Goal: Information Seeking & Learning: Check status

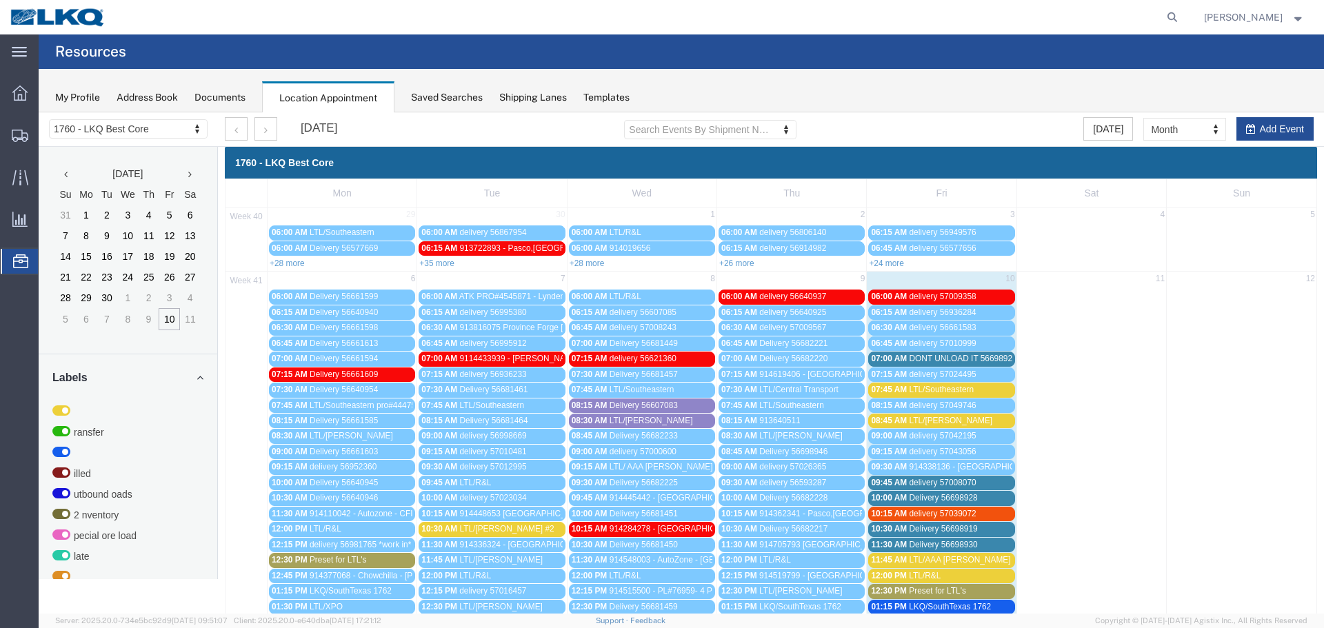
scroll to position [138, 0]
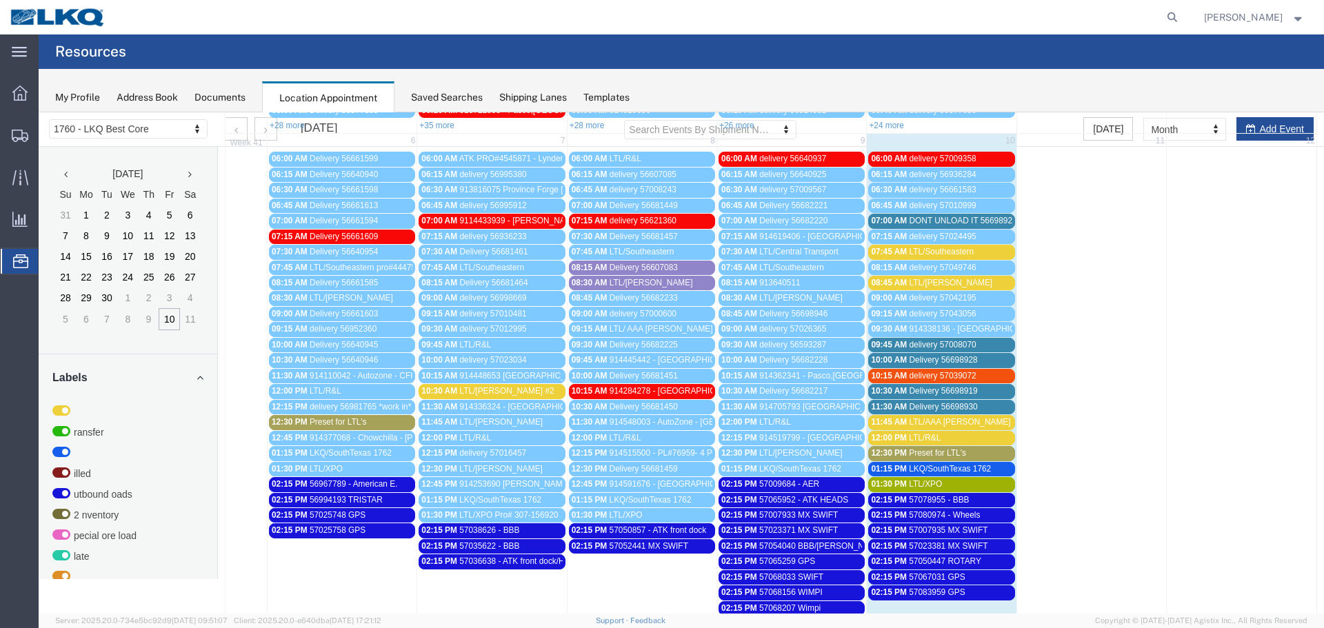
click at [937, 248] on span "LTL/Southeastern" at bounding box center [941, 252] width 65 height 10
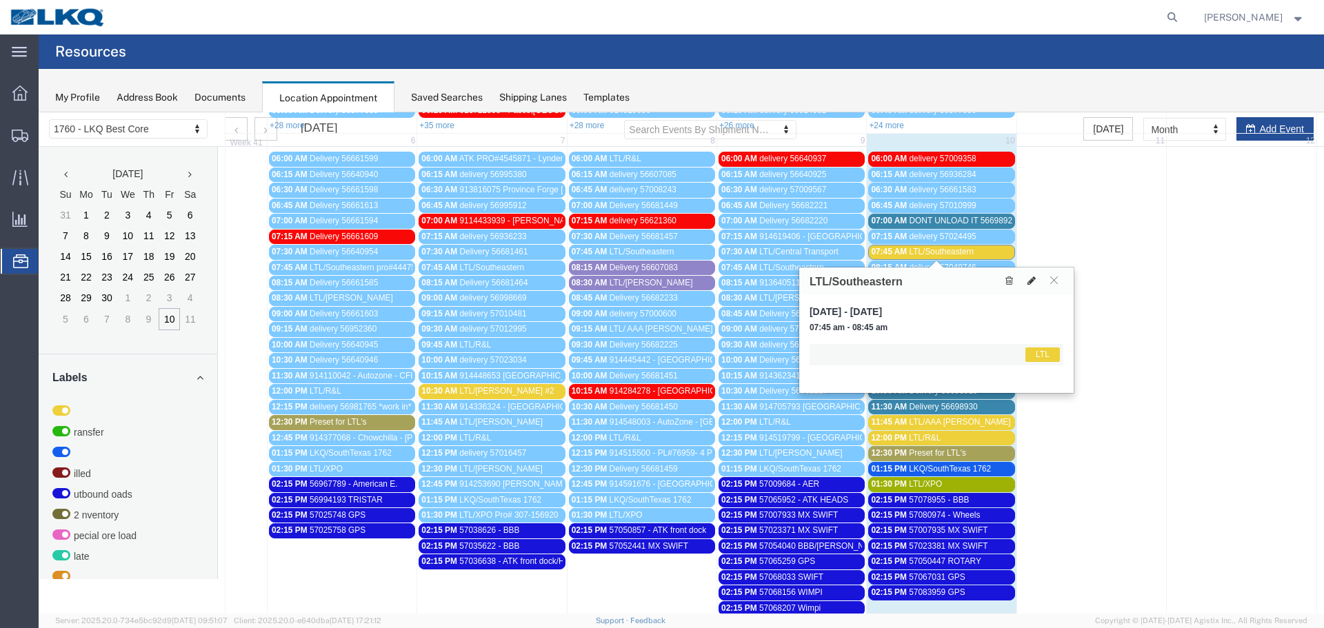
click at [1035, 280] on button at bounding box center [1031, 281] width 19 height 14
select select "25"
select select "1"
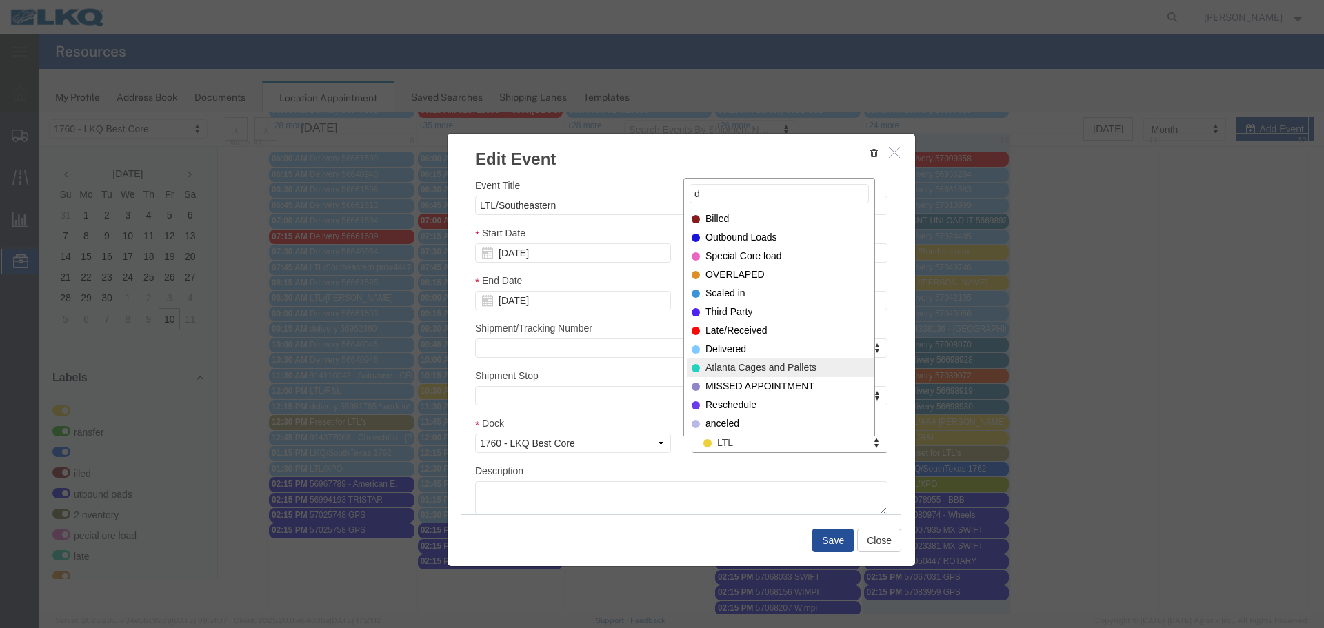
type input "d"
select select "160"
type input "d"
select select "40"
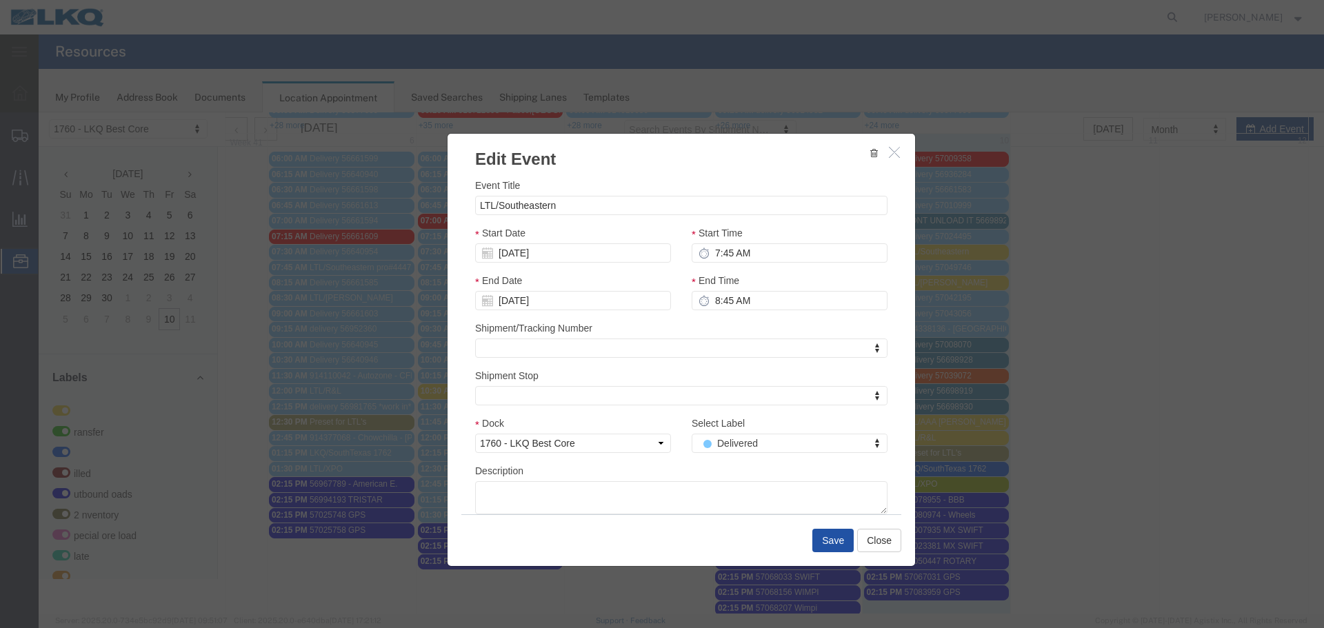
click at [824, 540] on button "Save" at bounding box center [832, 540] width 41 height 23
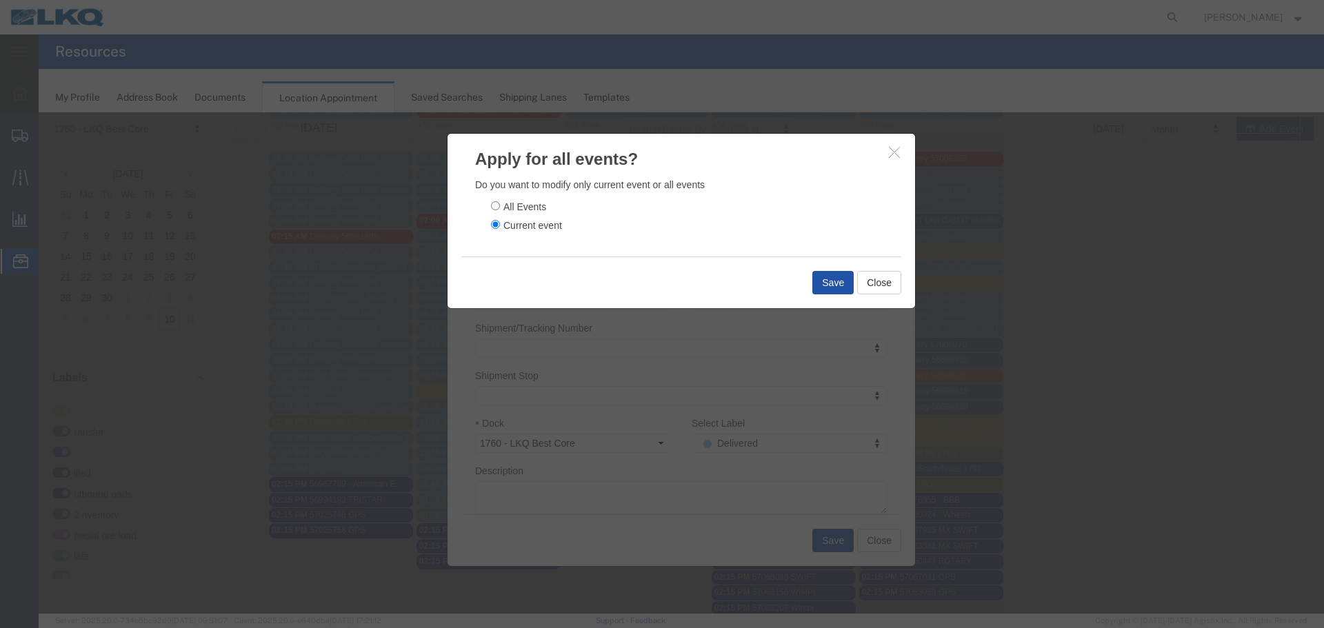
click at [829, 278] on button "Save" at bounding box center [832, 282] width 41 height 23
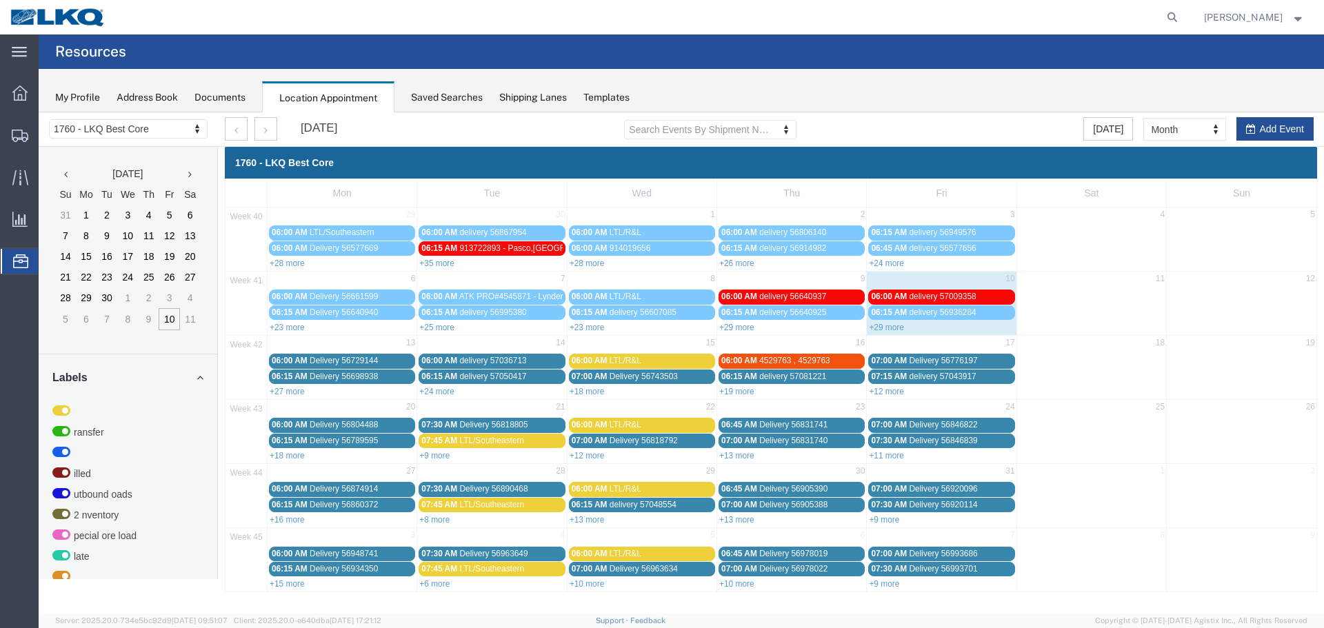
click at [892, 333] on div "+29 more" at bounding box center [940, 327] width 149 height 14
select select "1"
select select
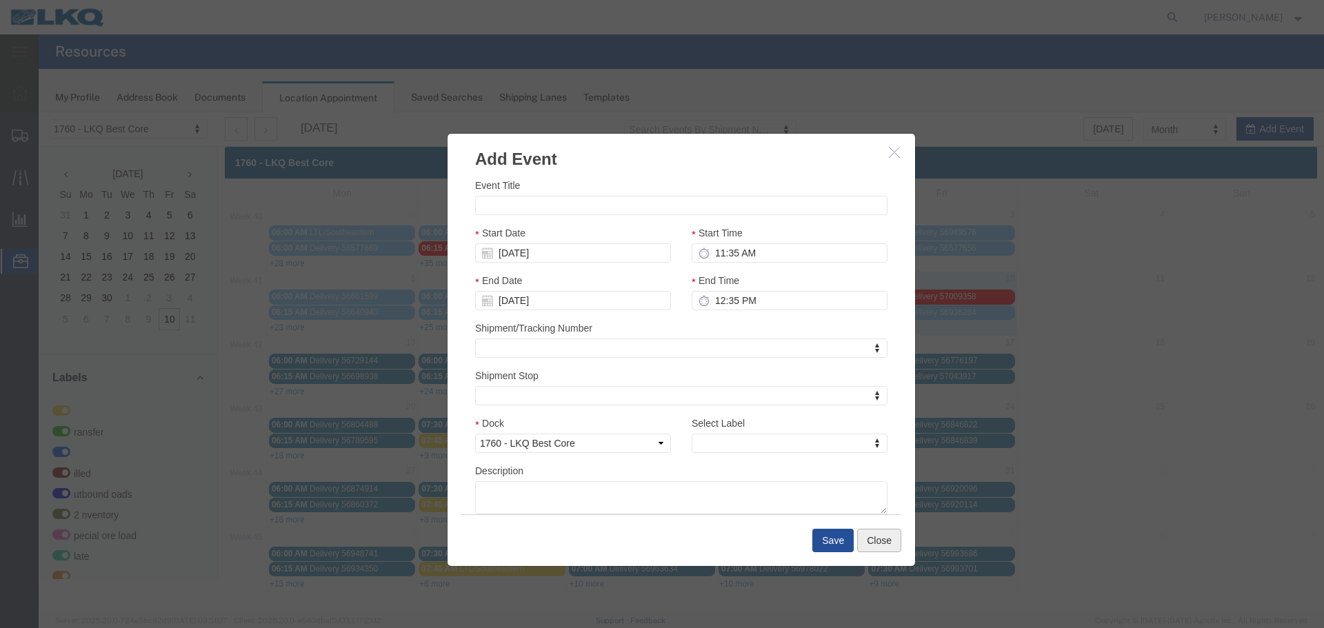
click at [878, 540] on button "Close" at bounding box center [879, 540] width 44 height 23
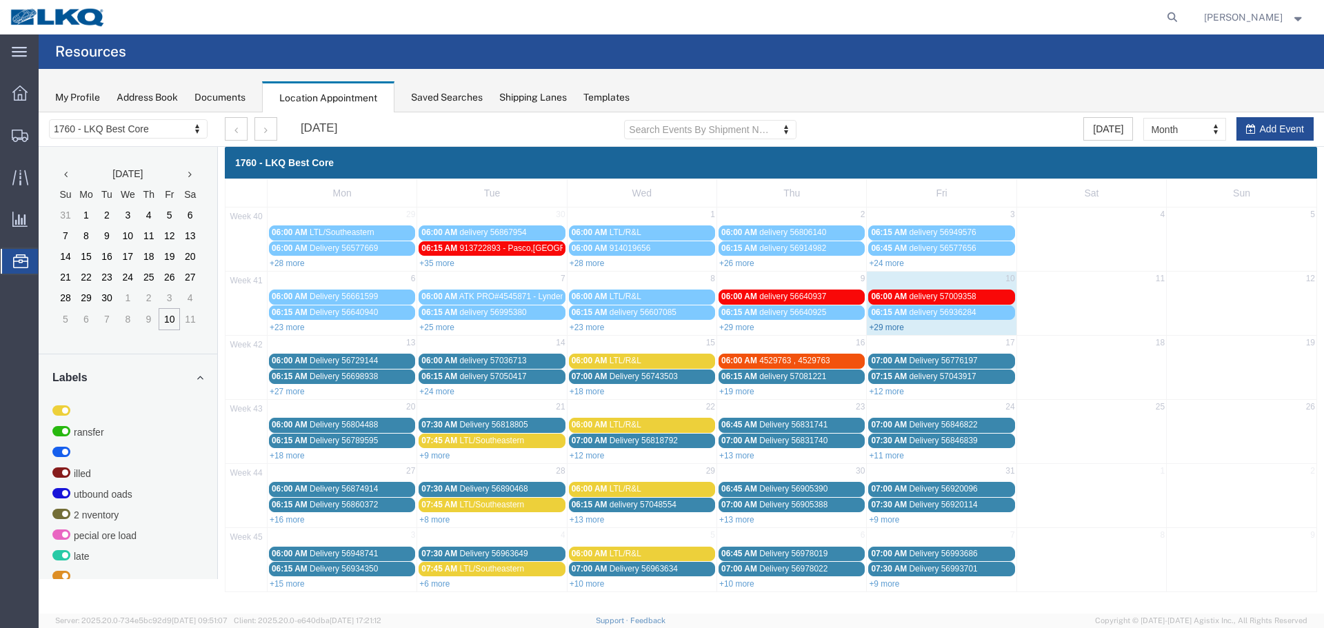
click at [886, 329] on link "+29 more" at bounding box center [886, 328] width 35 height 10
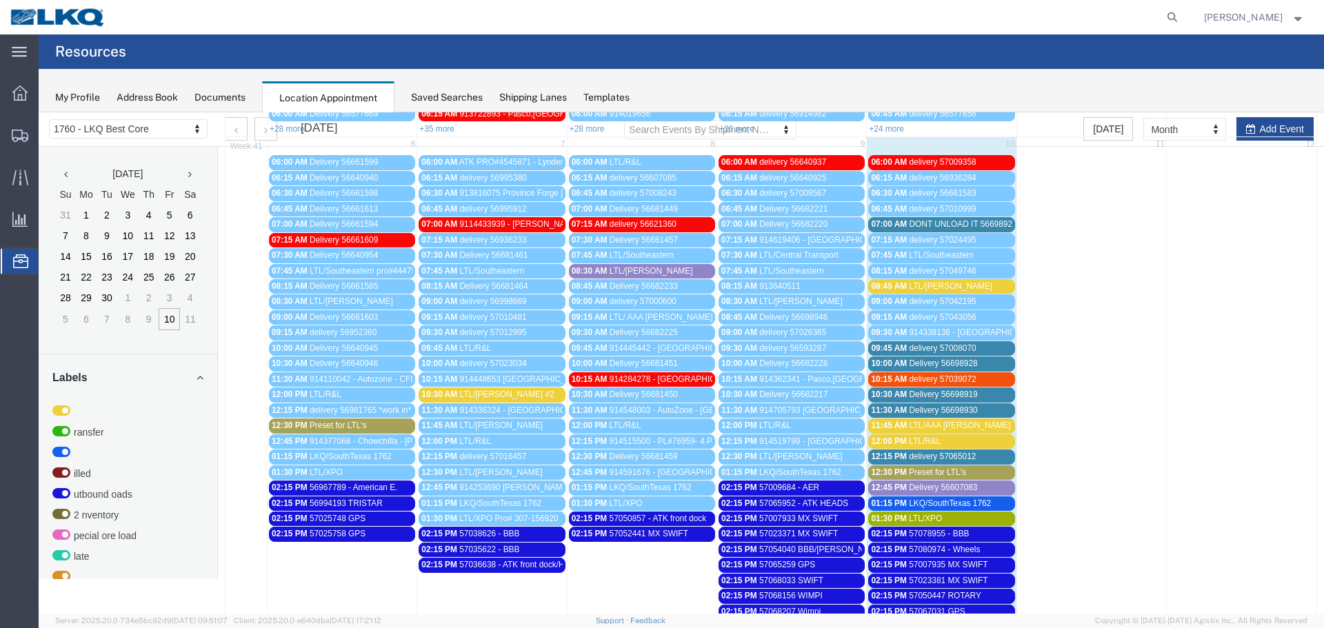
scroll to position [138, 0]
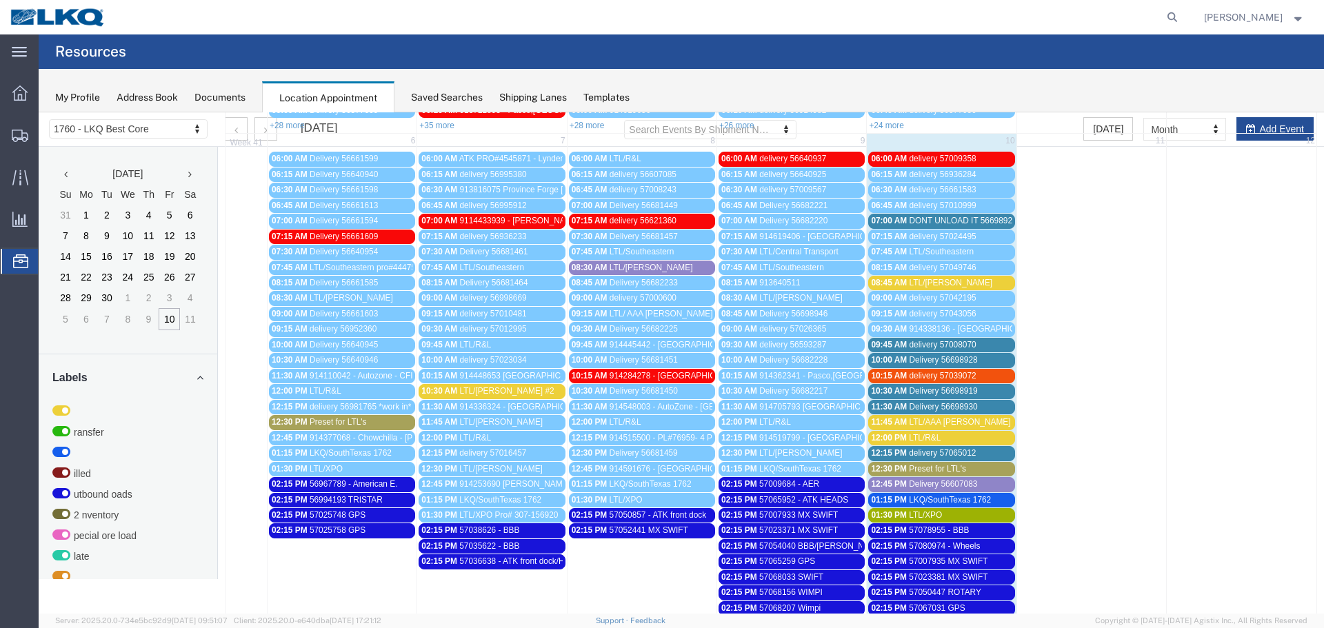
click at [936, 278] on span "LTL/[PERSON_NAME]" at bounding box center [950, 283] width 83 height 10
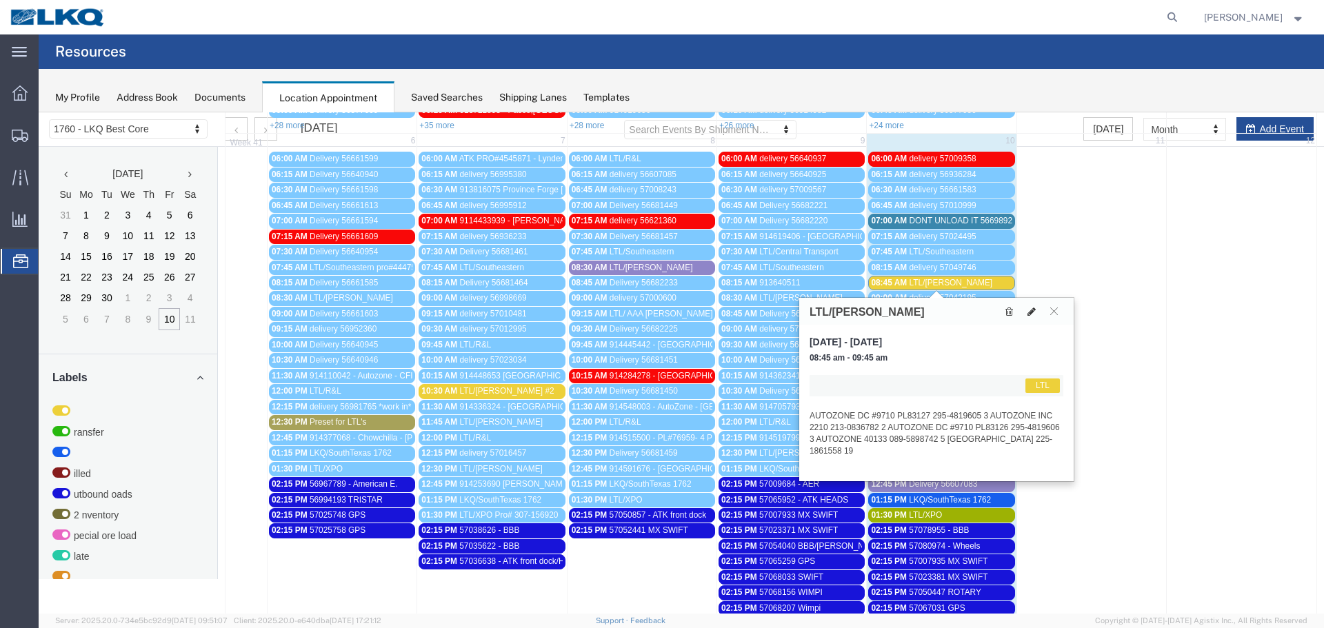
click at [1027, 314] on icon at bounding box center [1031, 312] width 8 height 10
select select "1"
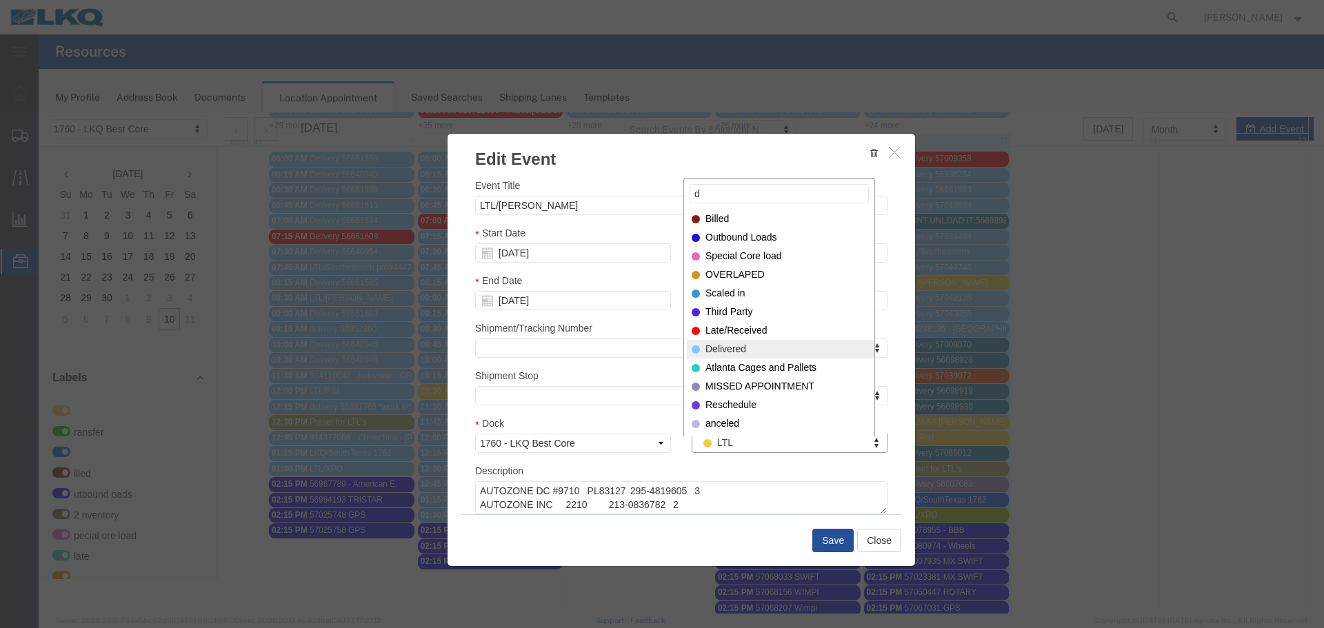
type input "d"
select select "40"
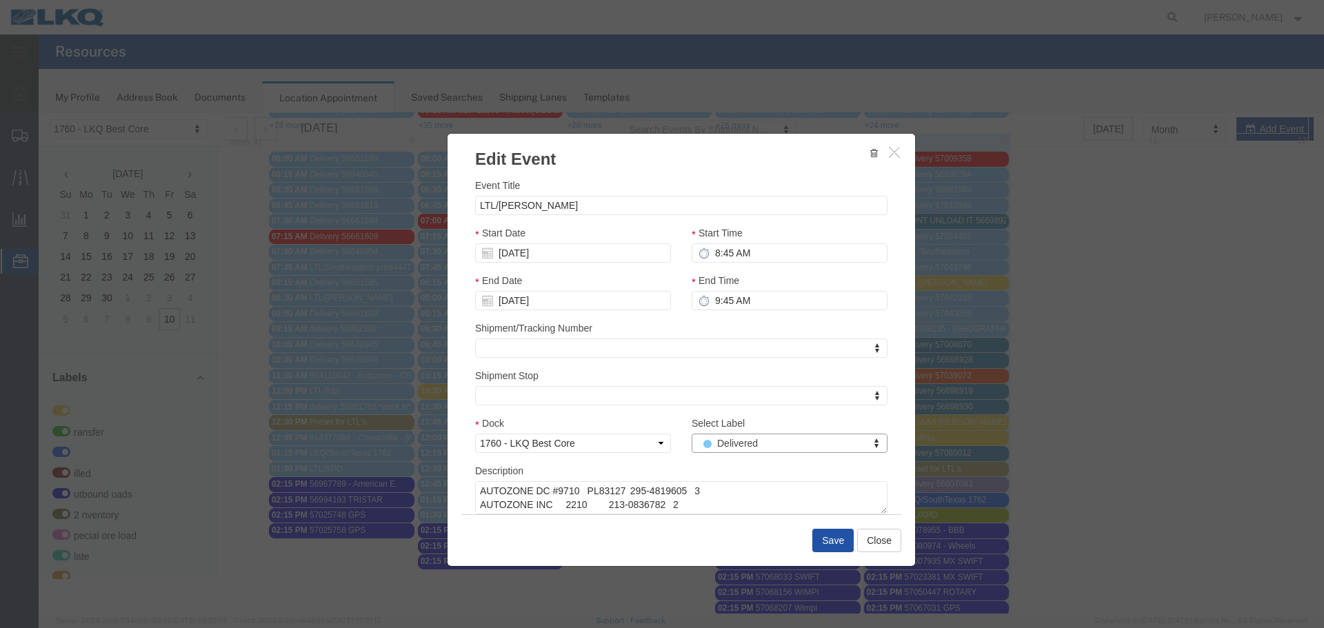
click at [829, 540] on button "Save" at bounding box center [832, 540] width 41 height 23
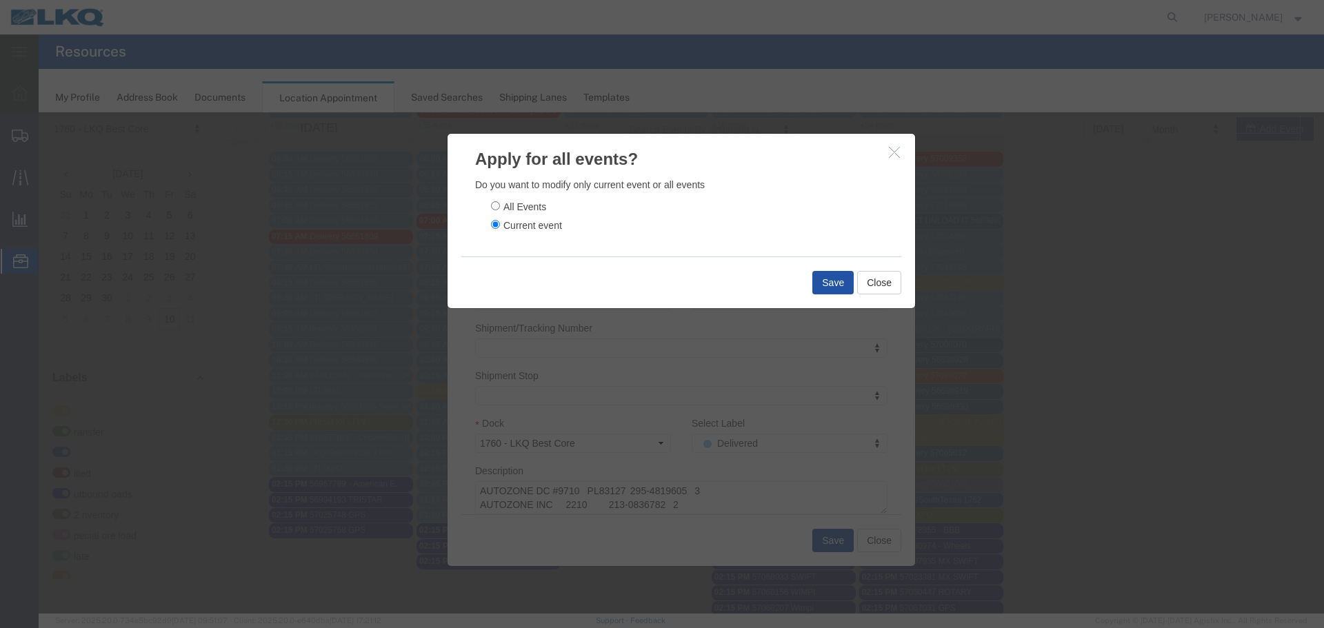
click at [838, 283] on button "Save" at bounding box center [832, 282] width 41 height 23
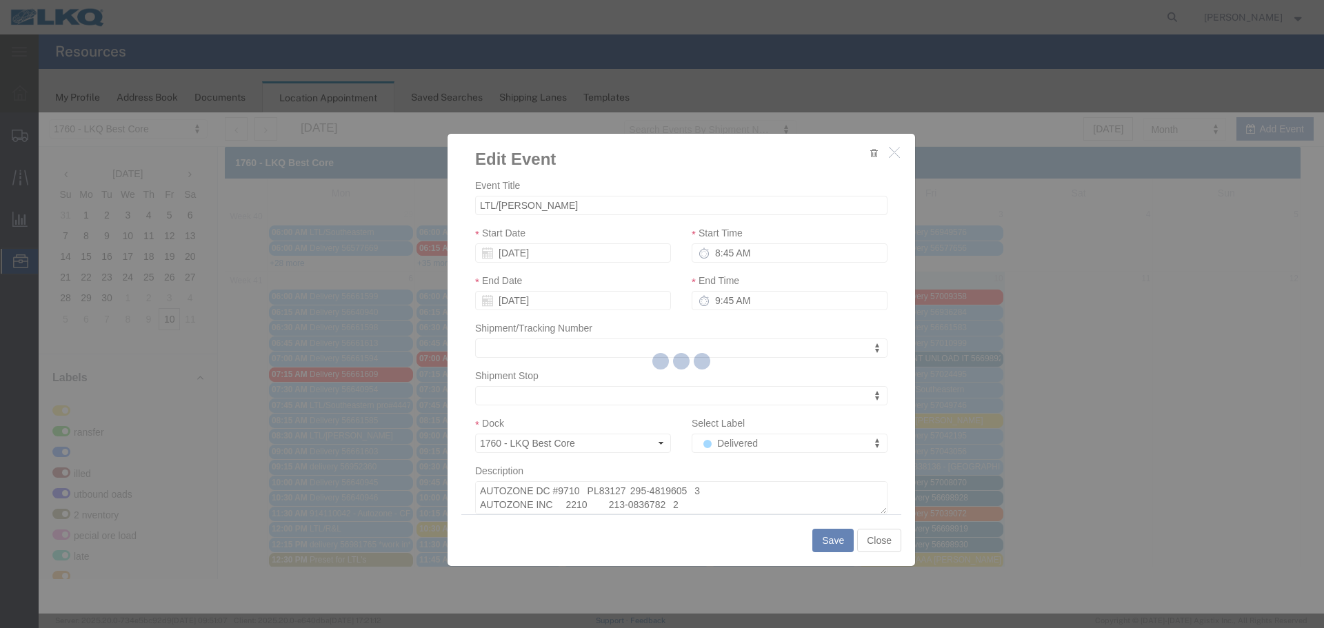
scroll to position [0, 0]
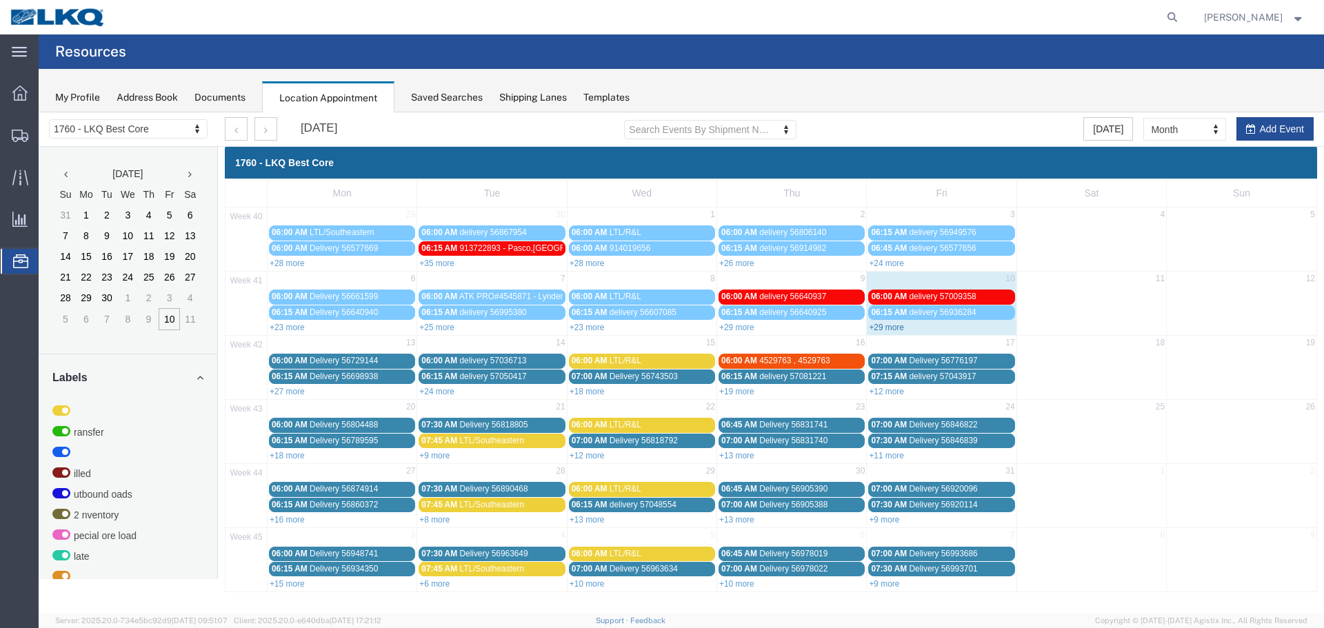
click at [891, 323] on link "+29 more" at bounding box center [886, 328] width 35 height 10
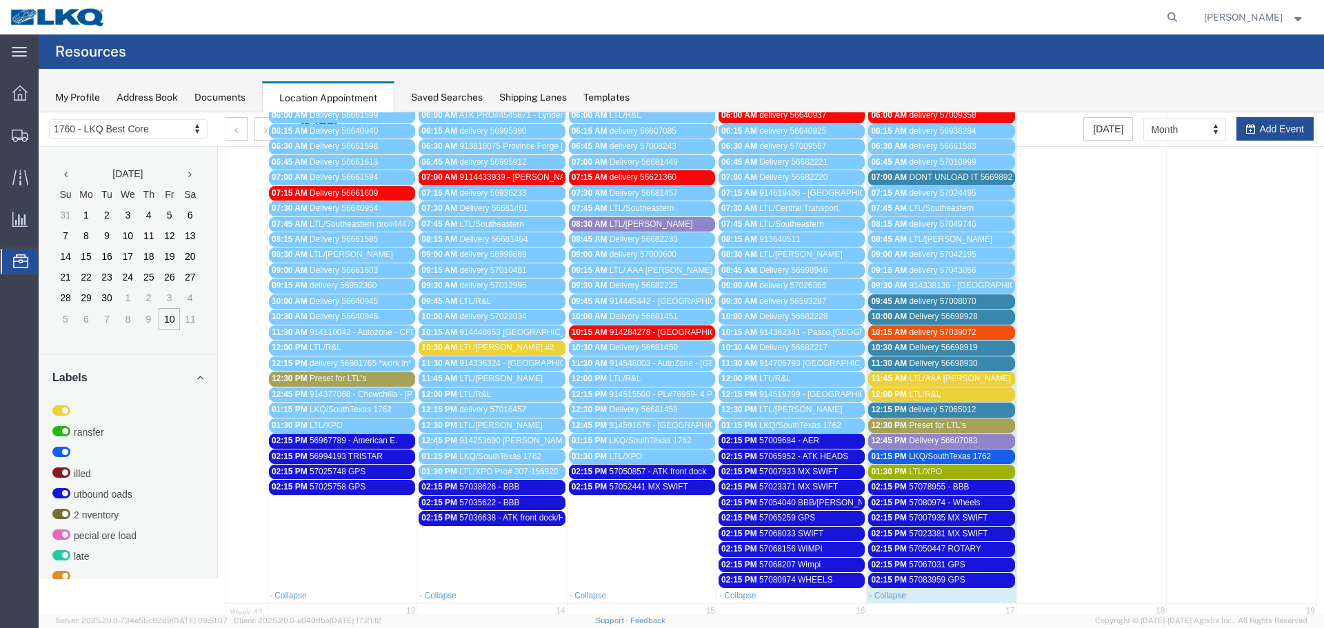
scroll to position [207, 0]
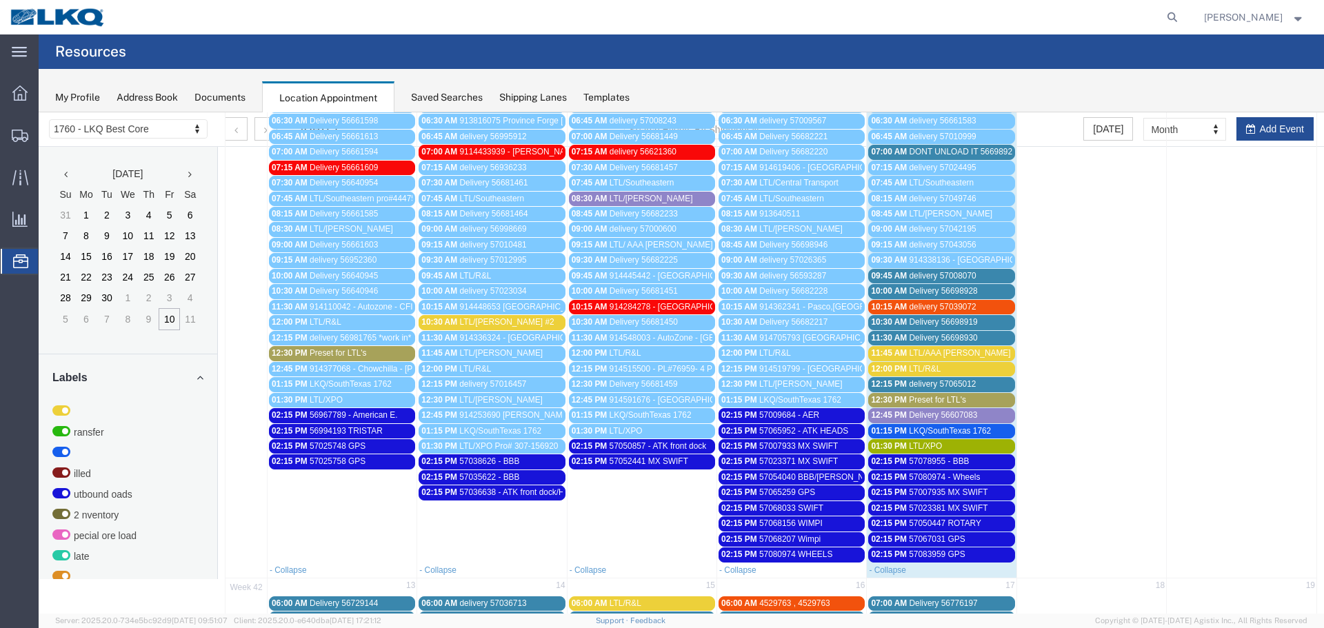
click at [939, 355] on span "LTL/AAA [PERSON_NAME]" at bounding box center [959, 353] width 101 height 10
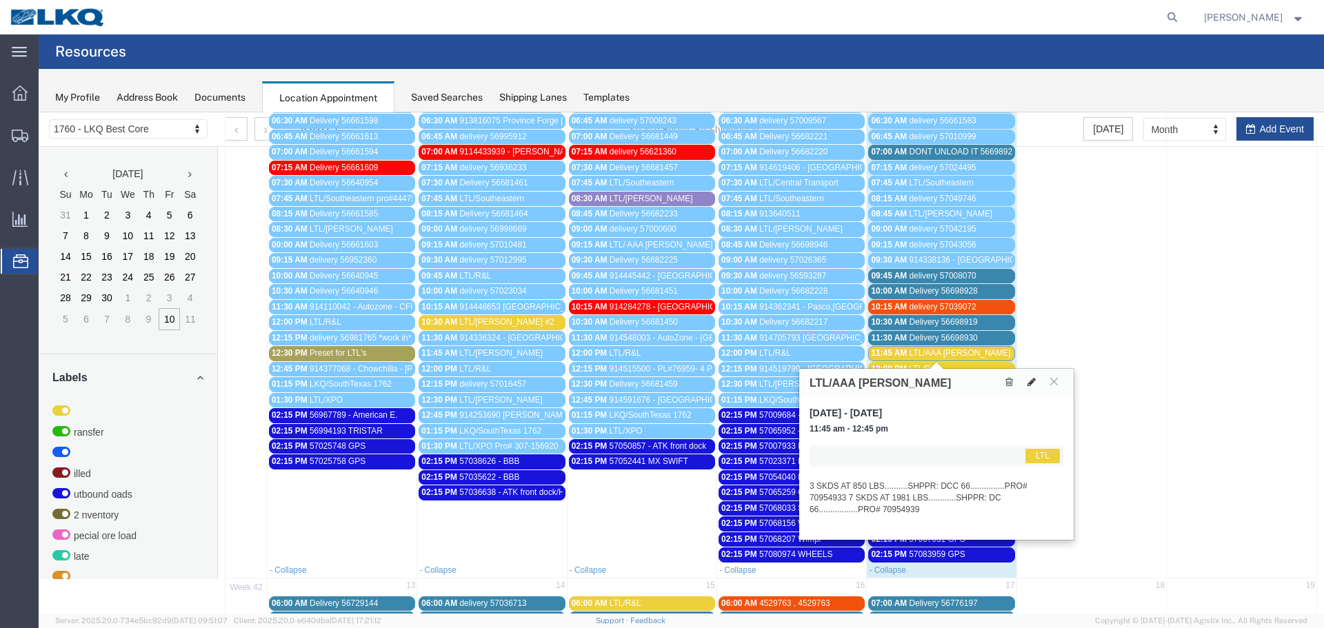
click at [1033, 388] on button at bounding box center [1031, 382] width 19 height 14
select select "1"
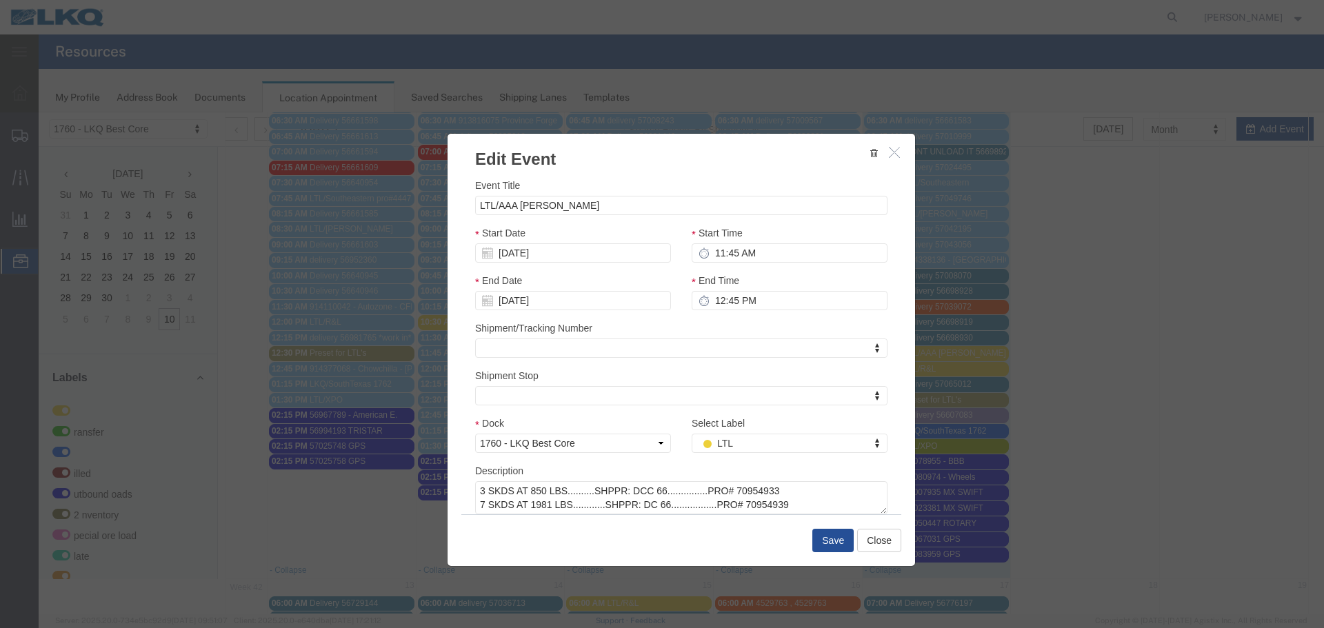
type input "d"
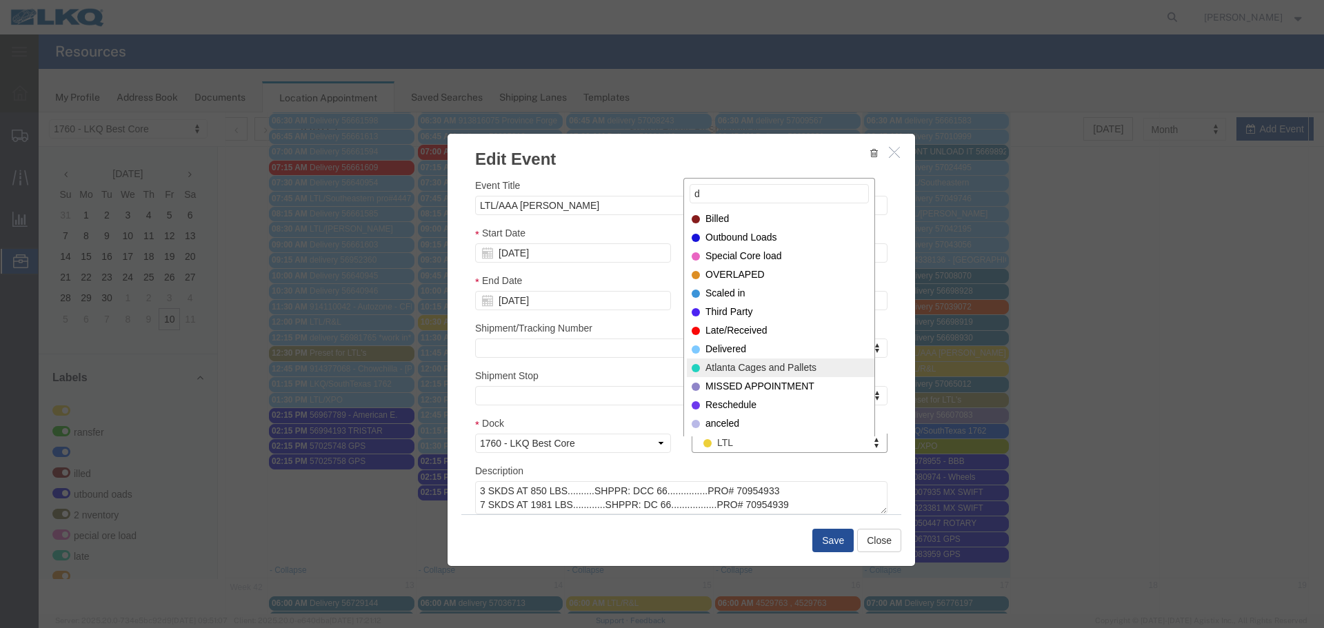
type input "d"
select select "40"
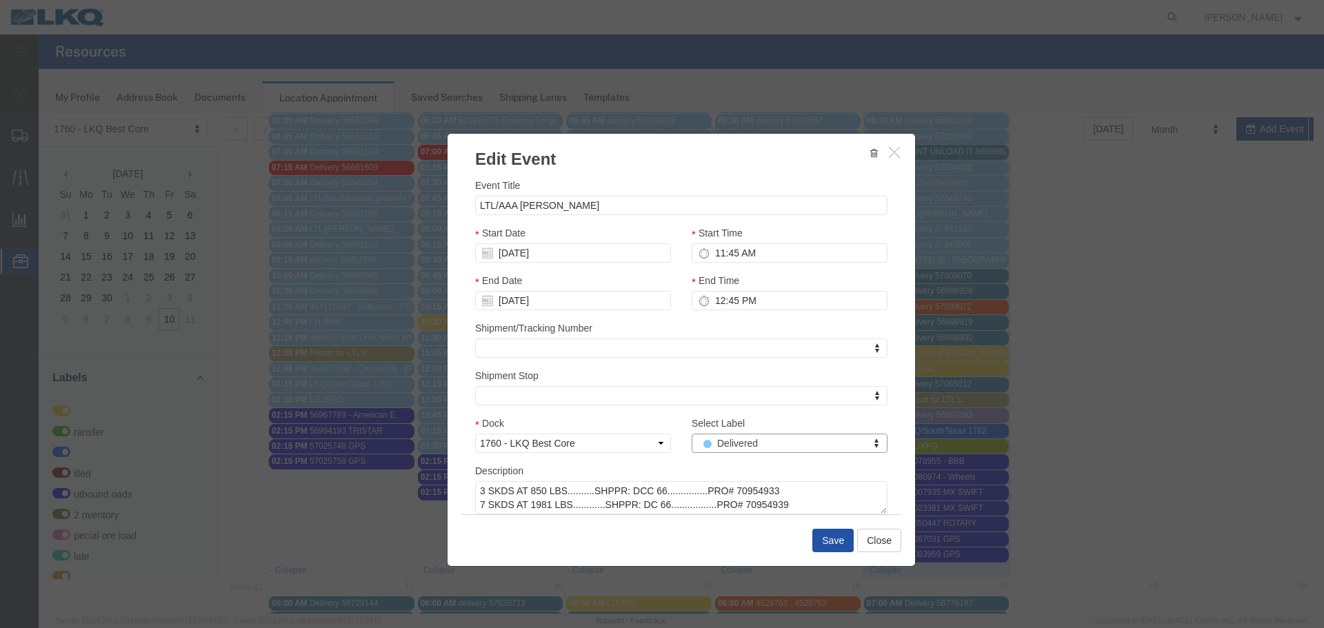
click at [813, 545] on button "Save" at bounding box center [832, 540] width 41 height 23
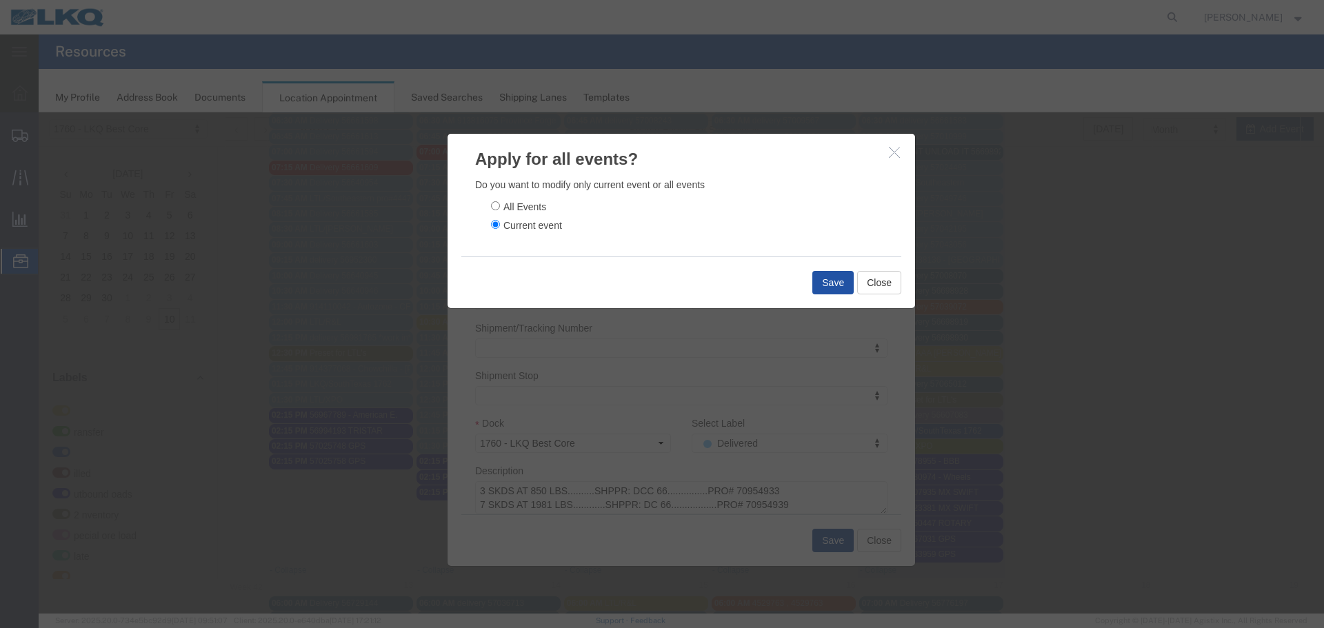
click at [828, 277] on button "Save" at bounding box center [832, 282] width 41 height 23
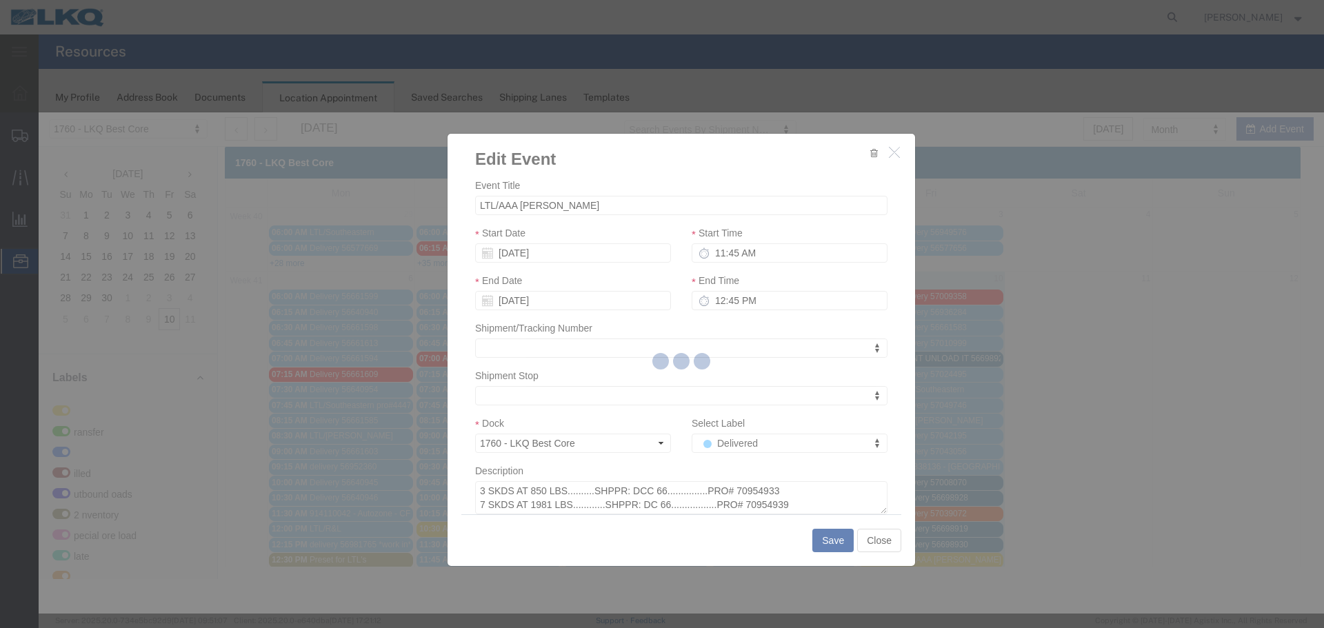
scroll to position [0, 0]
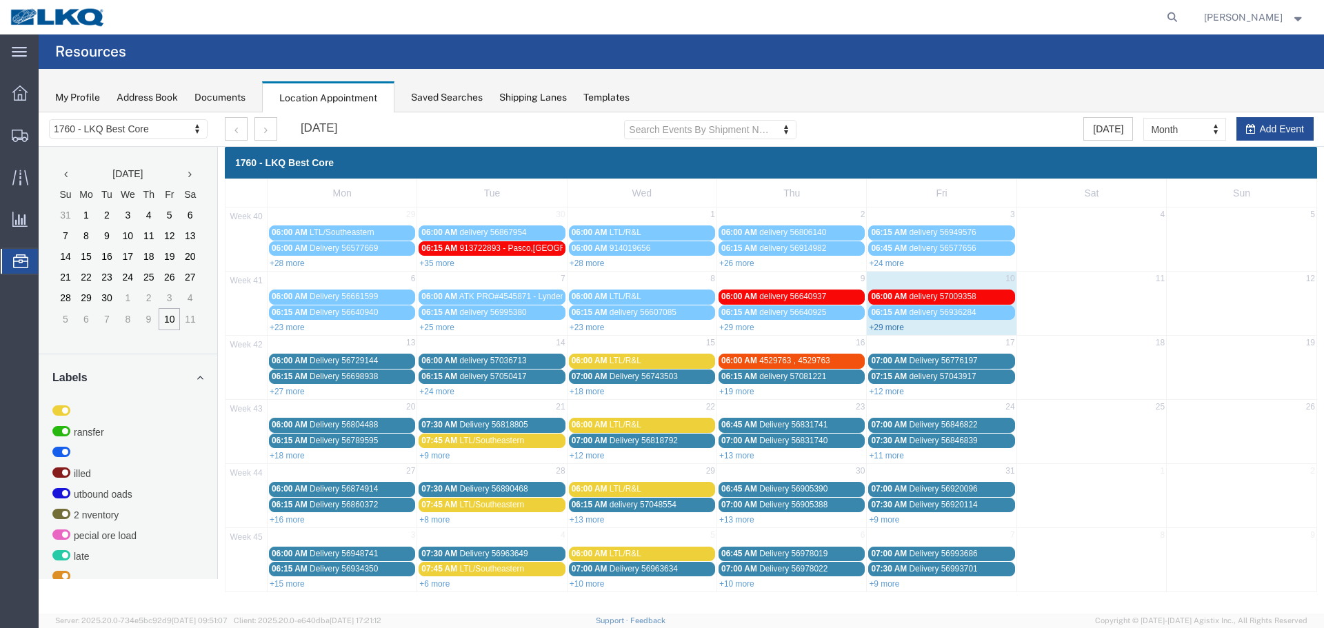
click at [886, 327] on link "+29 more" at bounding box center [886, 328] width 35 height 10
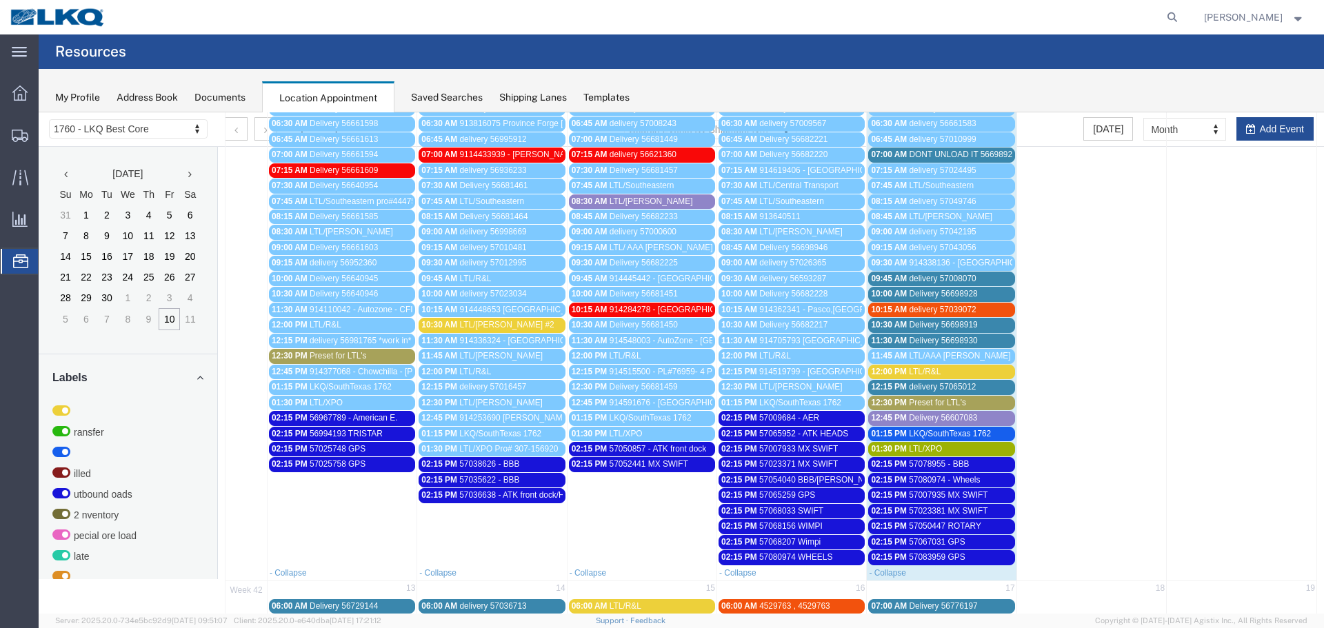
scroll to position [207, 0]
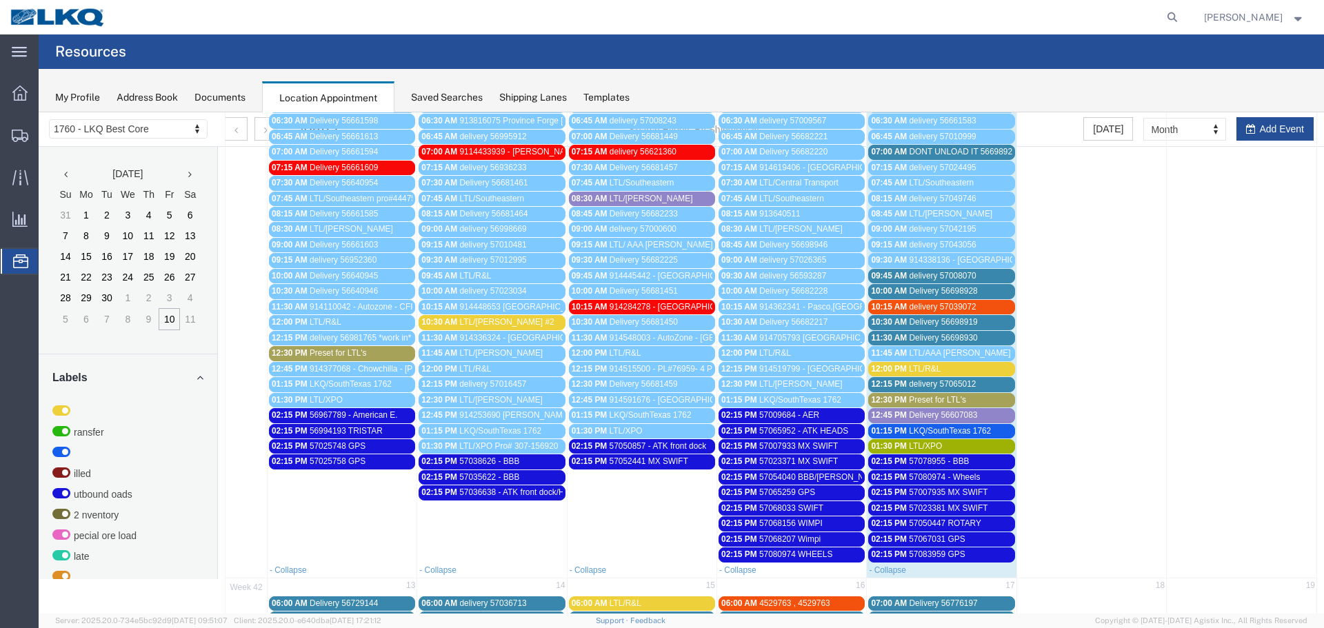
click at [937, 443] on span "LTL/XPO" at bounding box center [925, 446] width 33 height 10
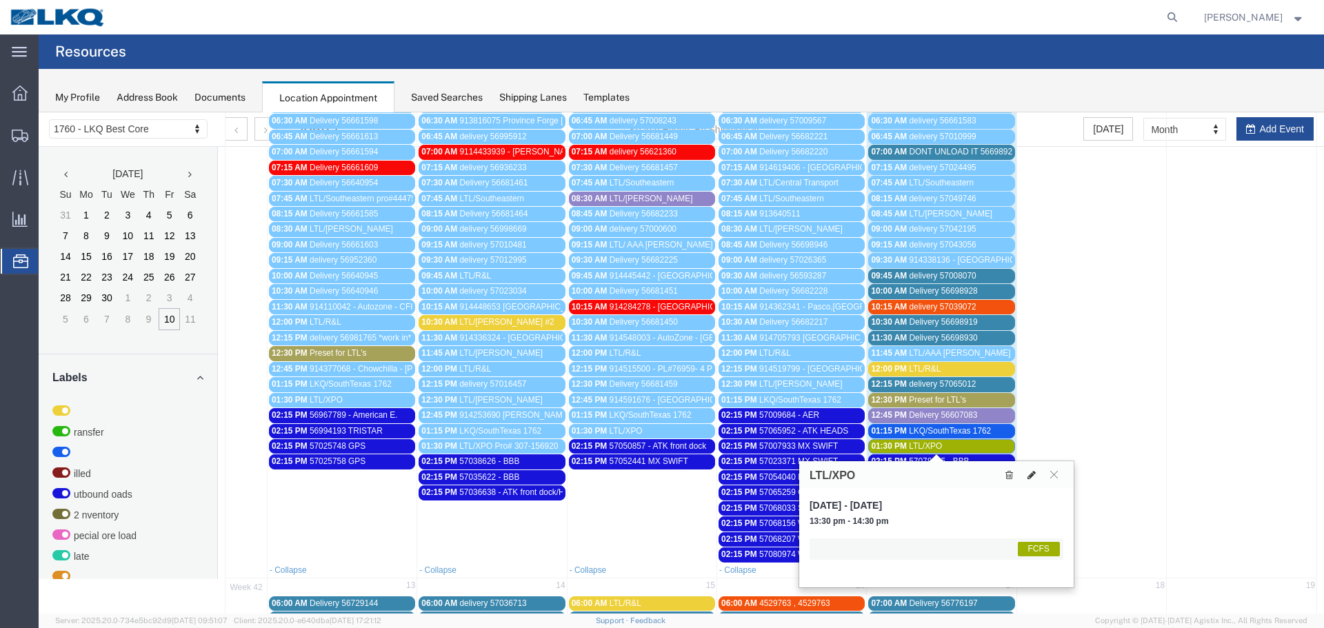
click at [1037, 474] on button at bounding box center [1031, 474] width 19 height 14
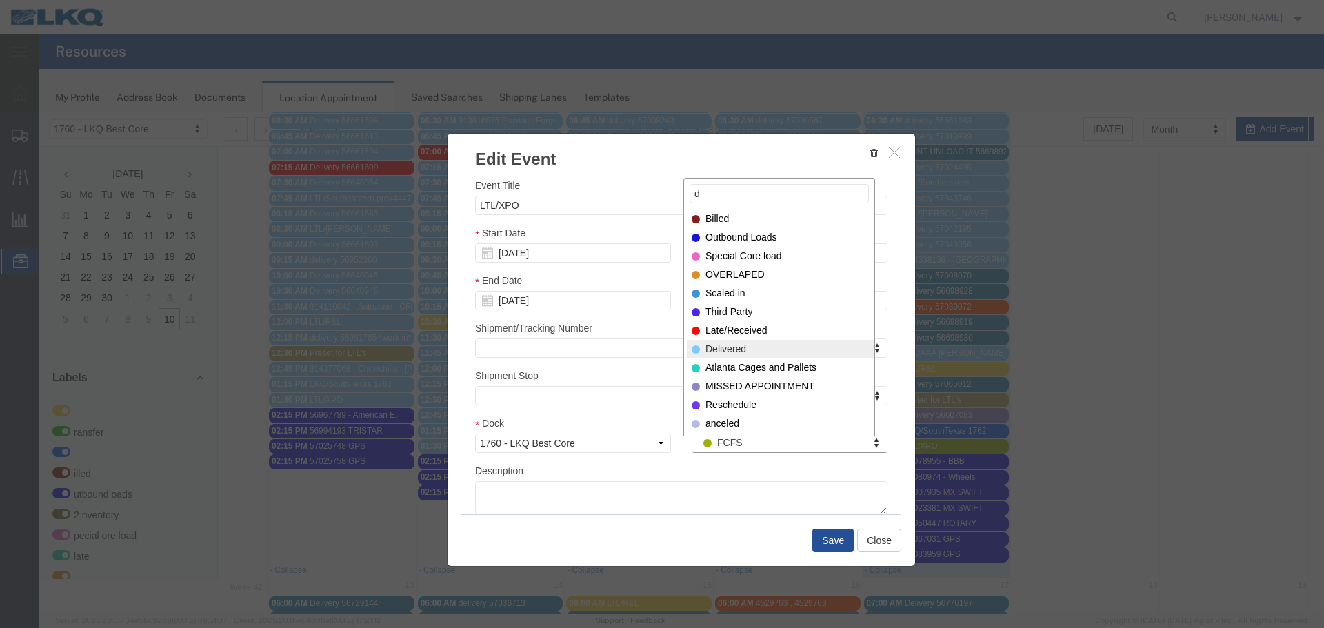
type input "d"
select select "40"
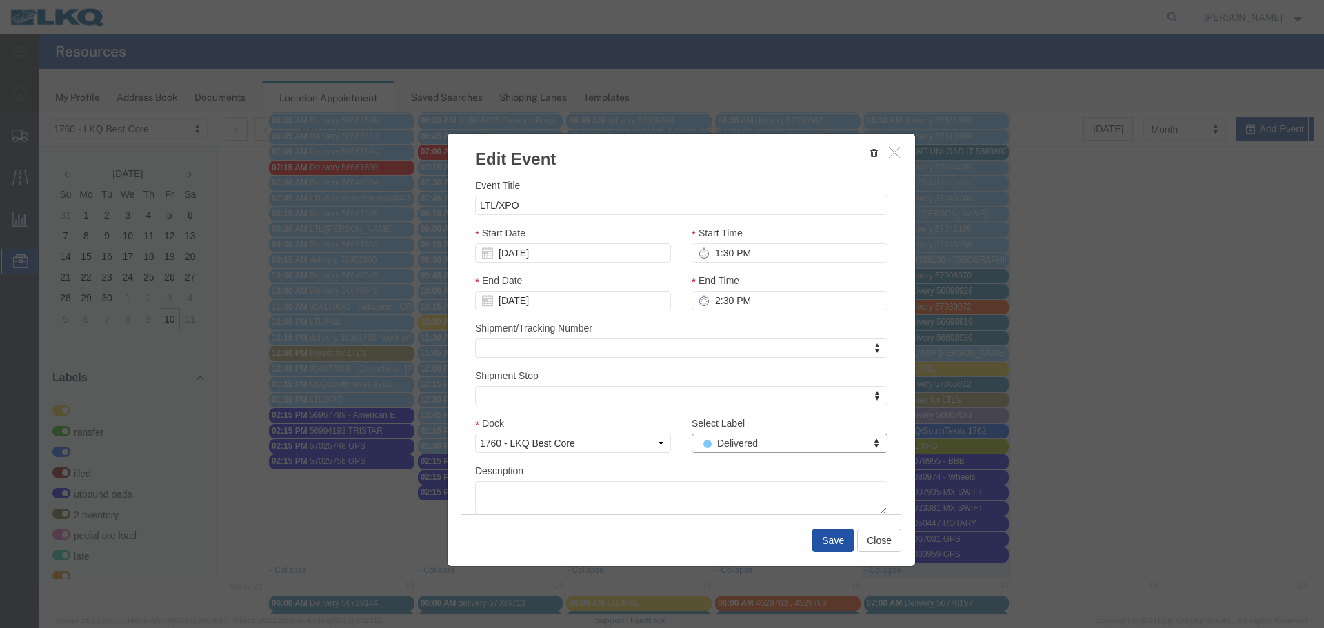
click at [822, 545] on button "Save" at bounding box center [832, 540] width 41 height 23
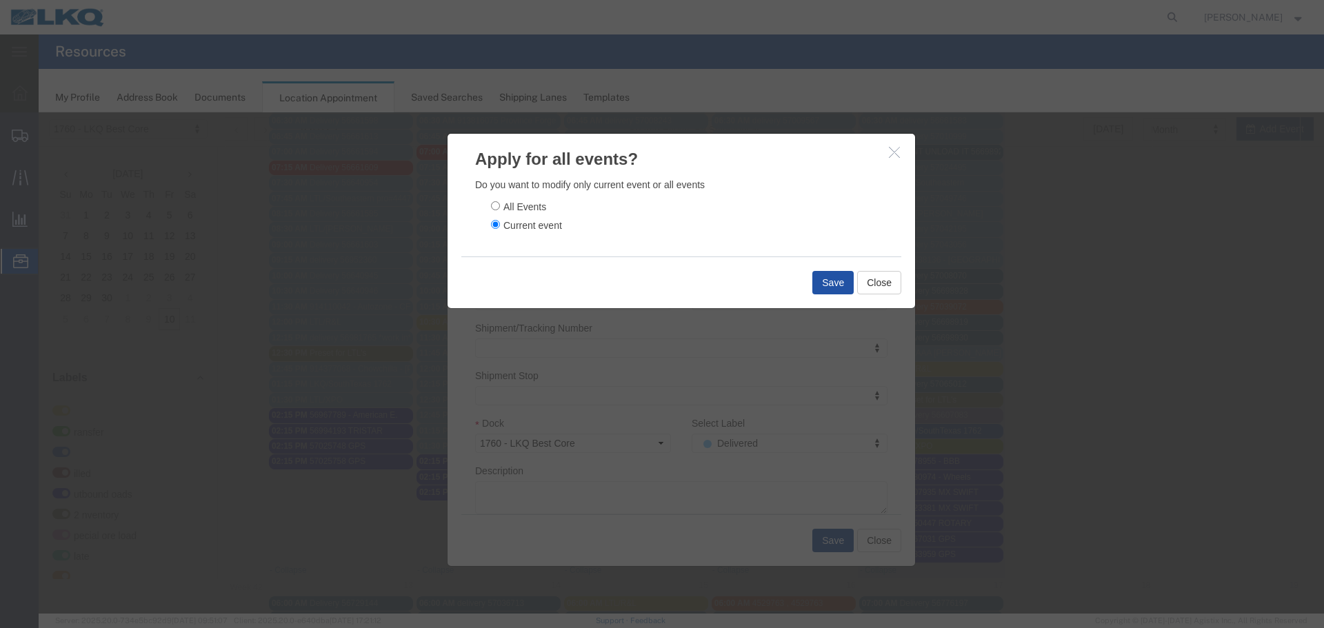
click at [824, 280] on button "Save" at bounding box center [832, 282] width 41 height 23
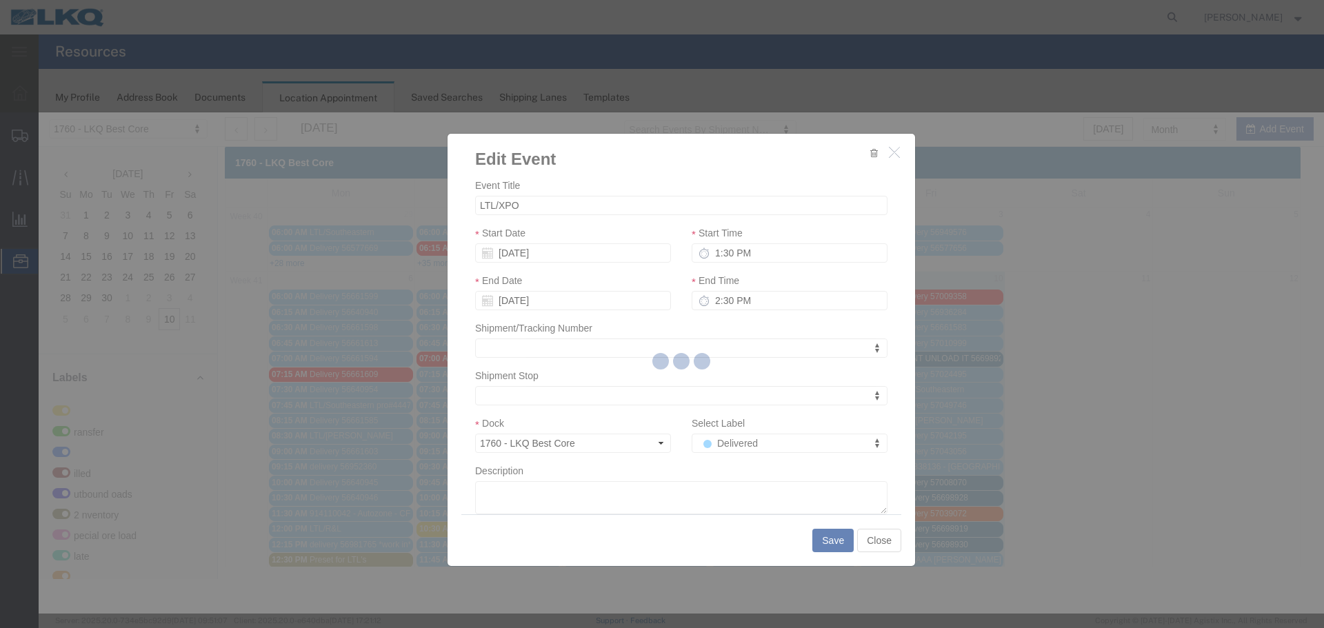
scroll to position [0, 0]
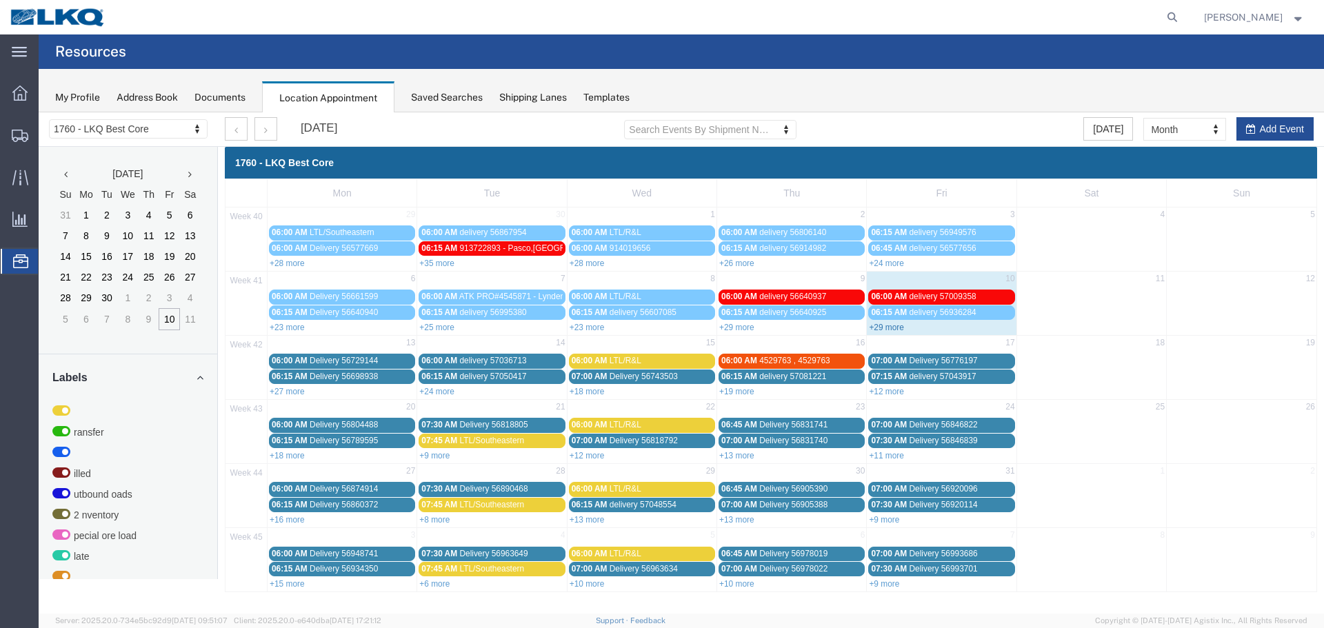
click at [886, 327] on link "+29 more" at bounding box center [886, 328] width 35 height 10
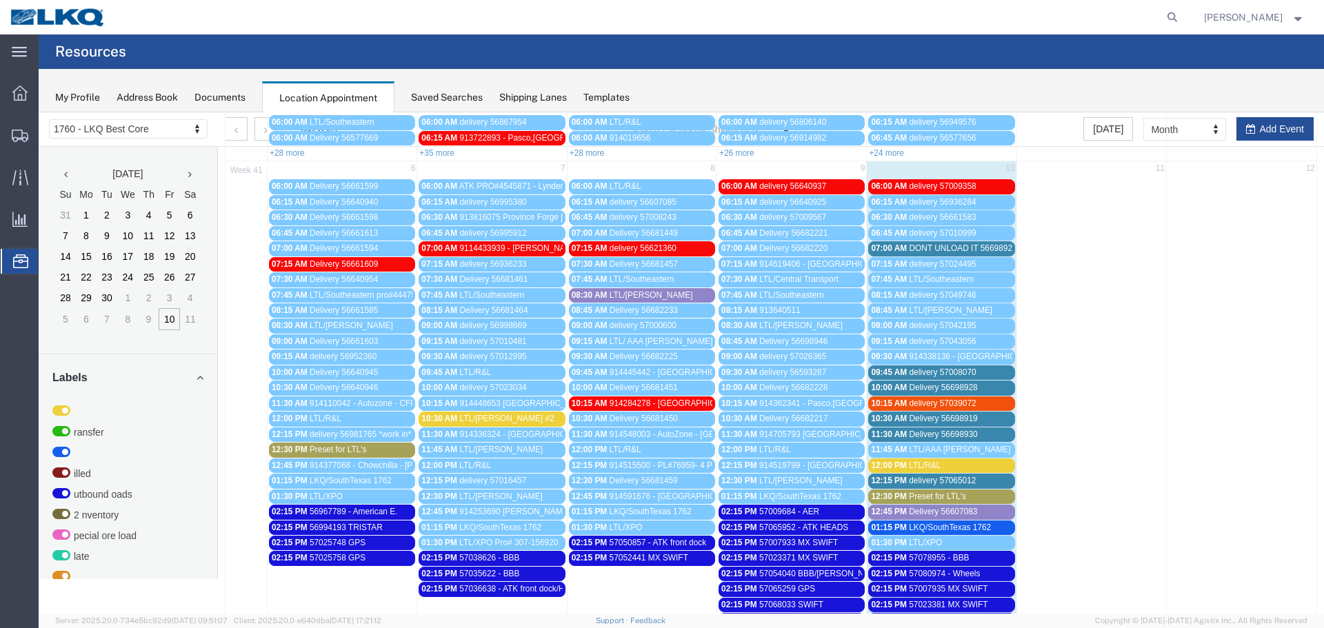
scroll to position [276, 0]
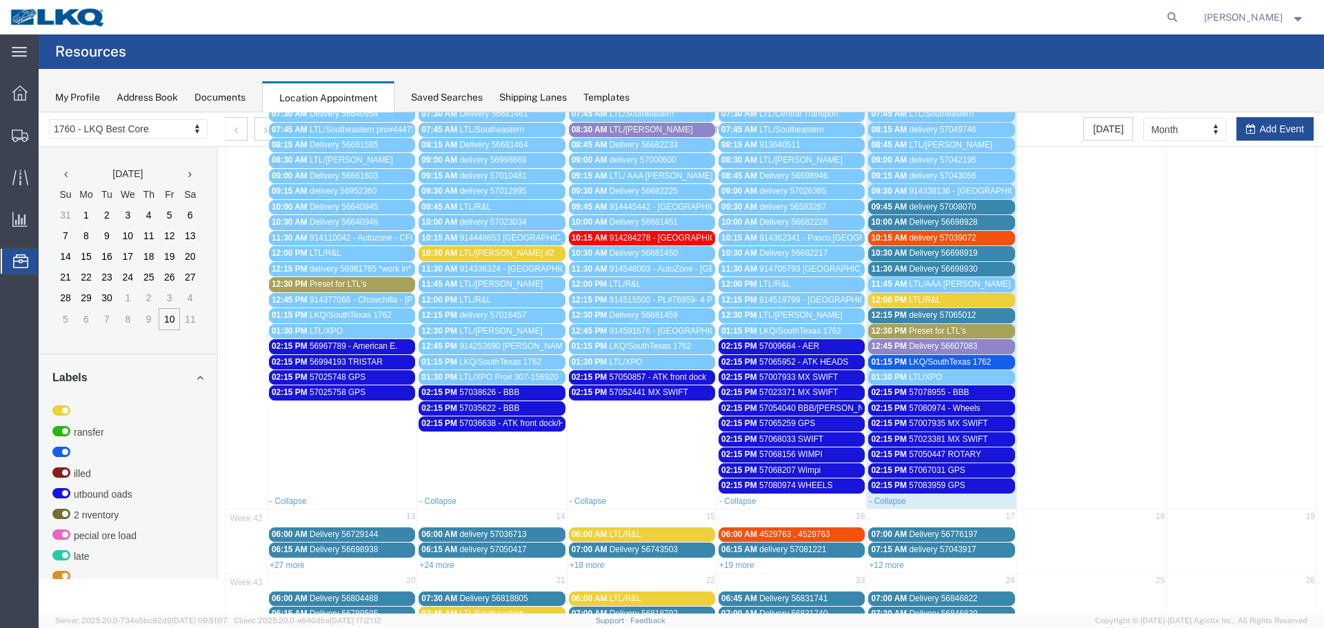
click at [468, 245] on link "10:15 AM 914448653 [GEOGRAPHIC_DATA], [GEOGRAPHIC_DATA] Trucks for You" at bounding box center [491, 238] width 146 height 14
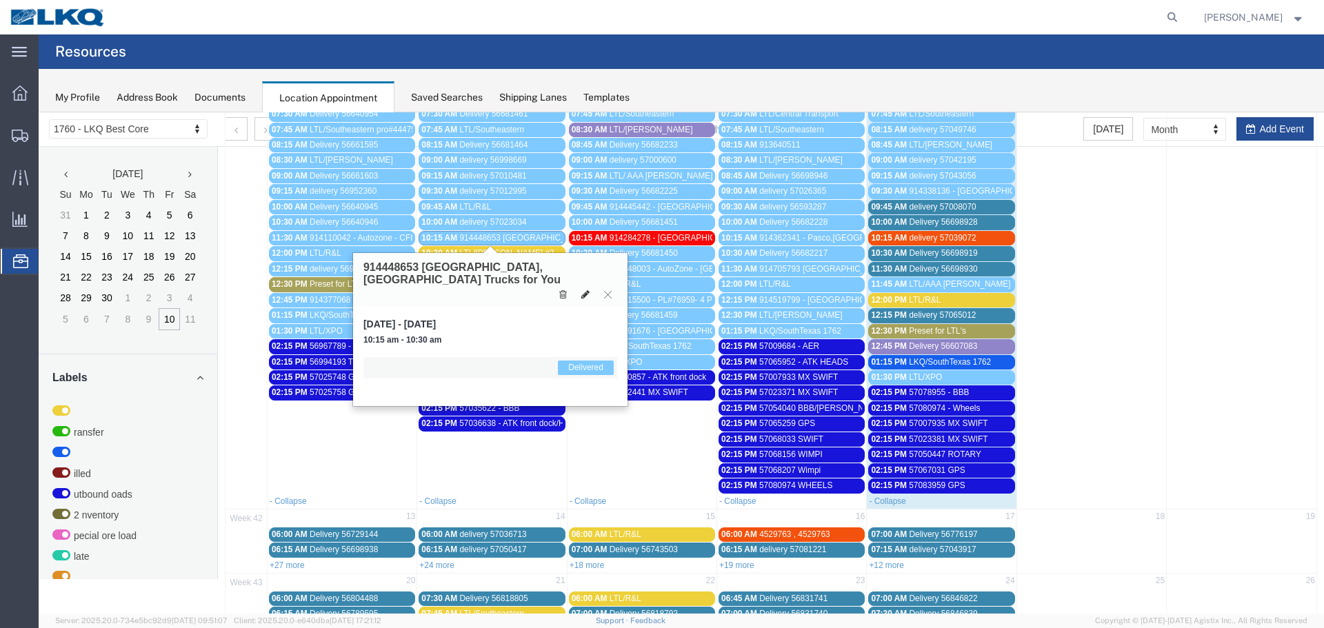
click at [578, 287] on button at bounding box center [585, 294] width 19 height 14
select select "1"
select select "40"
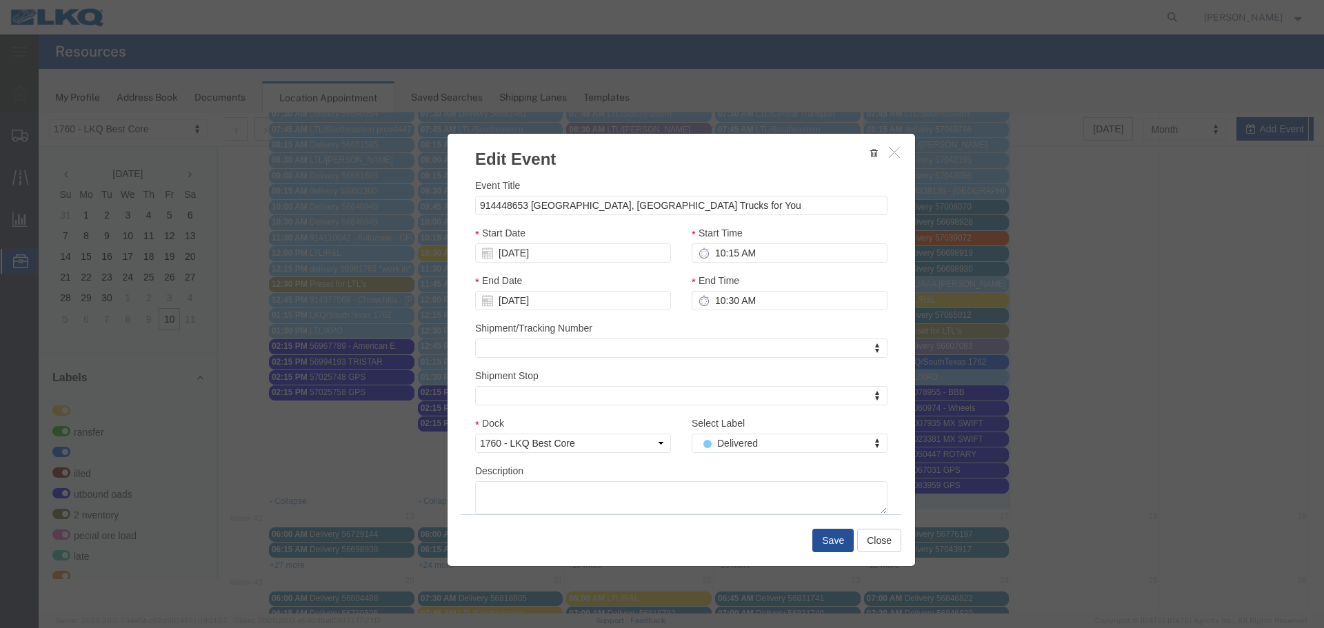
click at [891, 145] on button "button" at bounding box center [895, 152] width 17 height 17
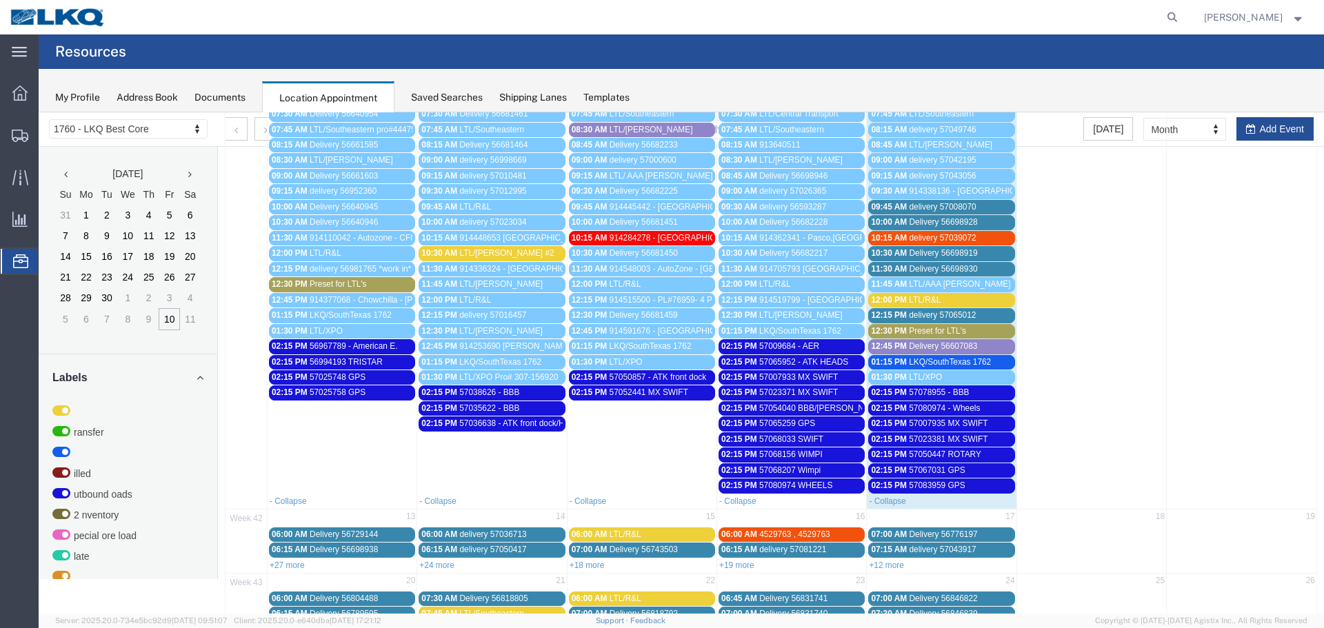
click at [480, 258] on span "LTL/[PERSON_NAME] #2" at bounding box center [506, 253] width 94 height 10
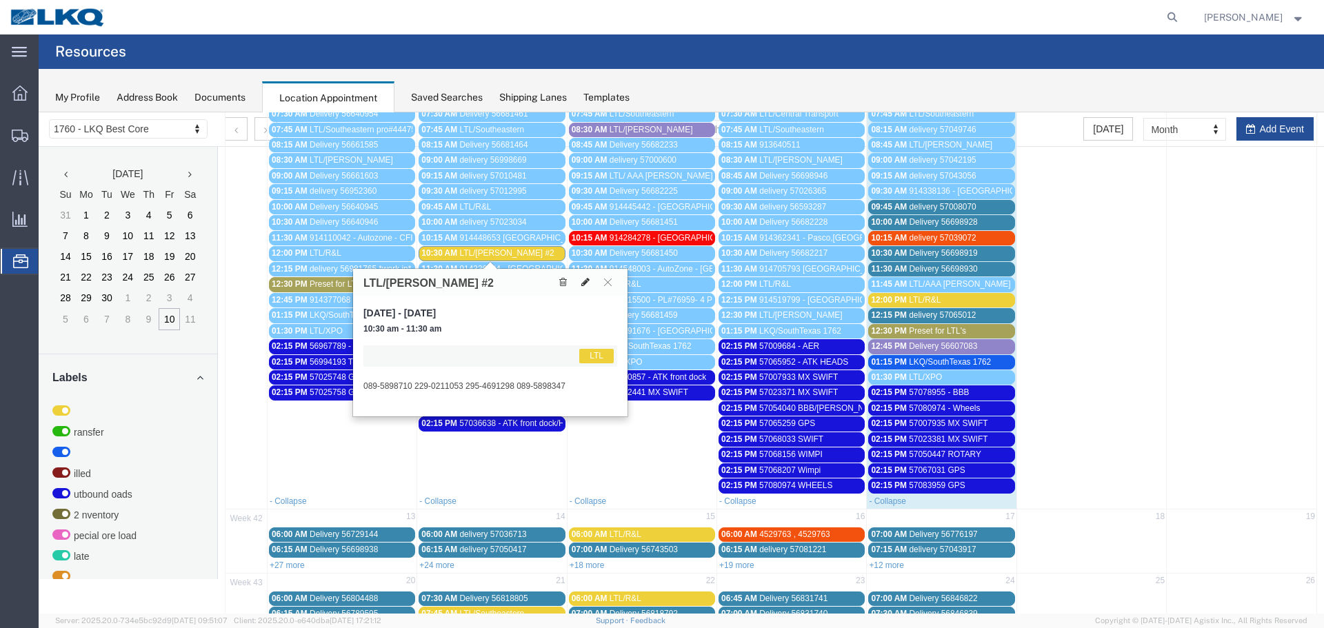
click at [585, 283] on icon at bounding box center [585, 282] width 8 height 10
select select "1"
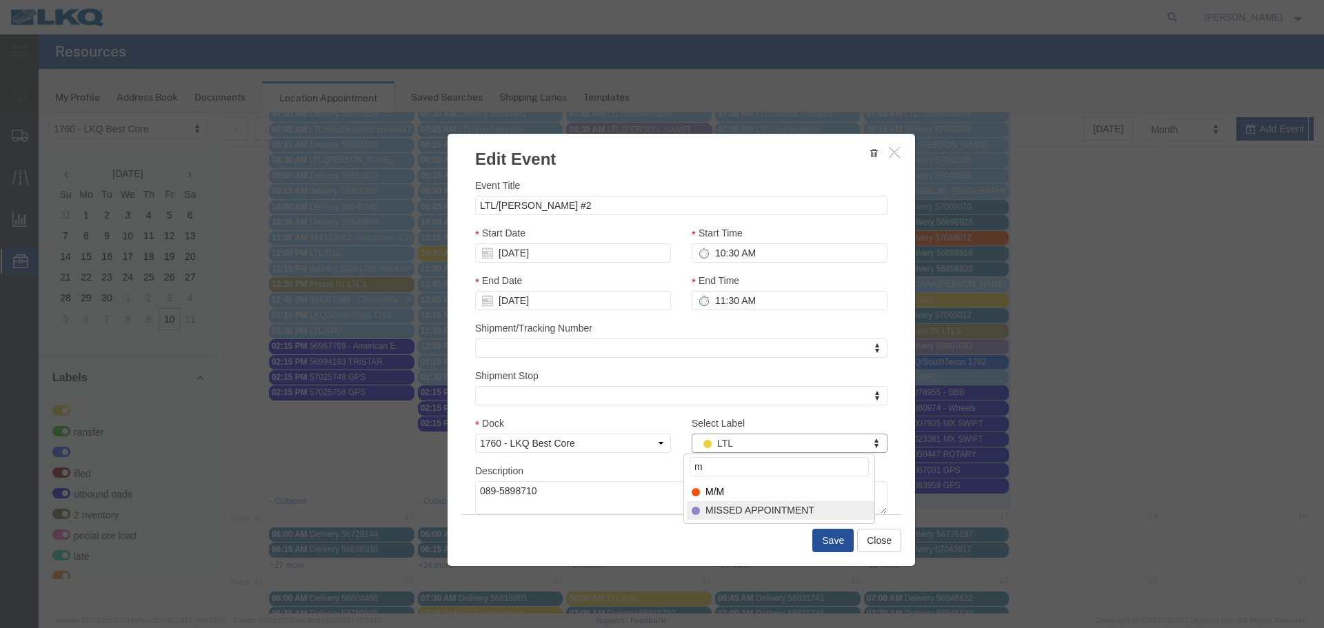
type input "m"
select select "100"
drag, startPoint x: 809, startPoint y: 532, endPoint x: 809, endPoint y: 518, distance: 13.8
click at [812, 531] on button "Save" at bounding box center [832, 540] width 41 height 23
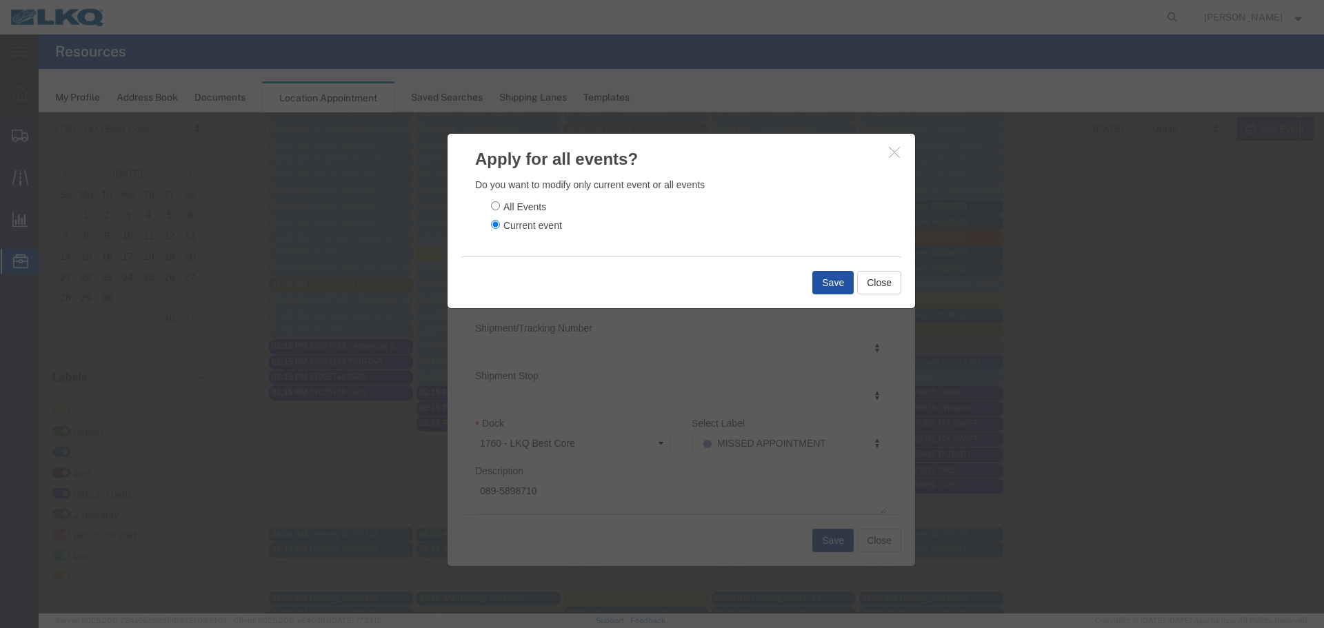
click at [823, 289] on button "Save" at bounding box center [832, 282] width 41 height 23
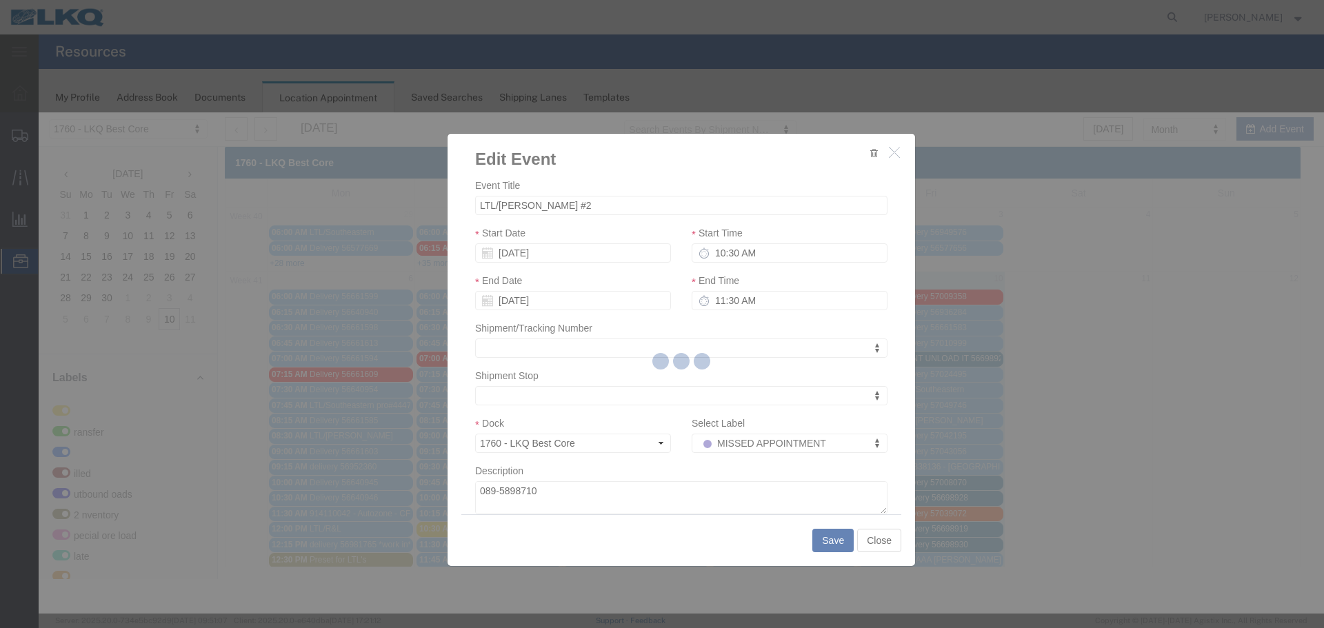
scroll to position [0, 0]
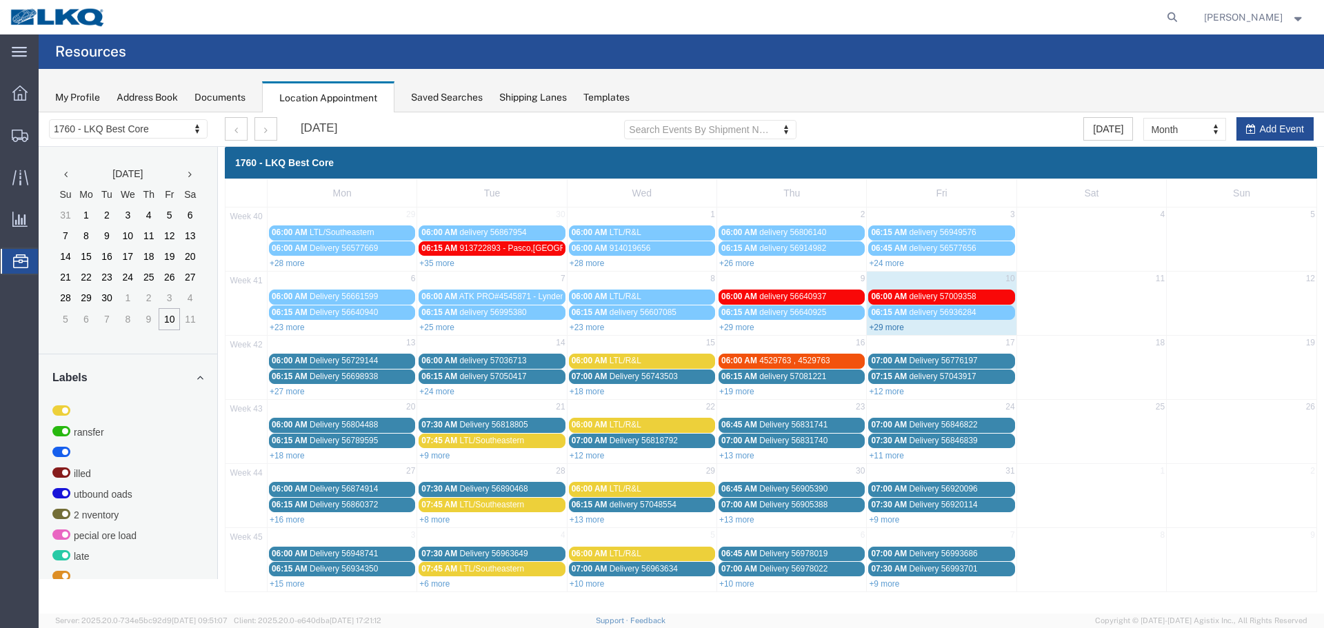
click at [891, 329] on link "+29 more" at bounding box center [886, 328] width 35 height 10
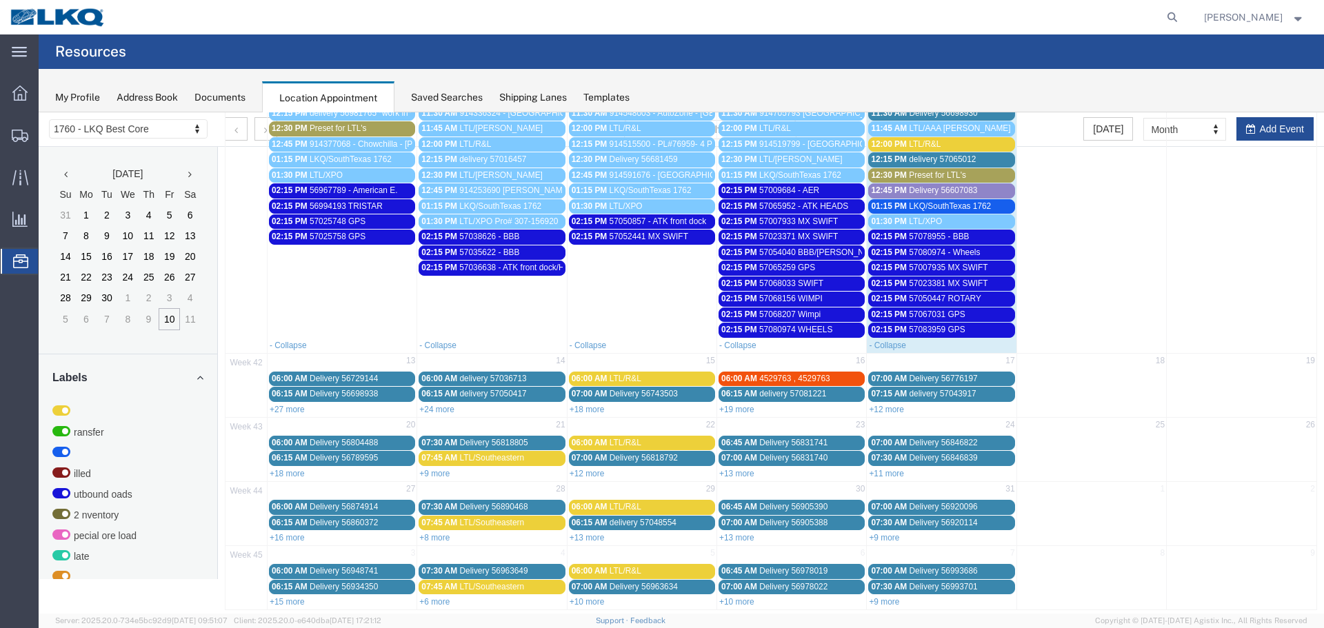
scroll to position [443, 0]
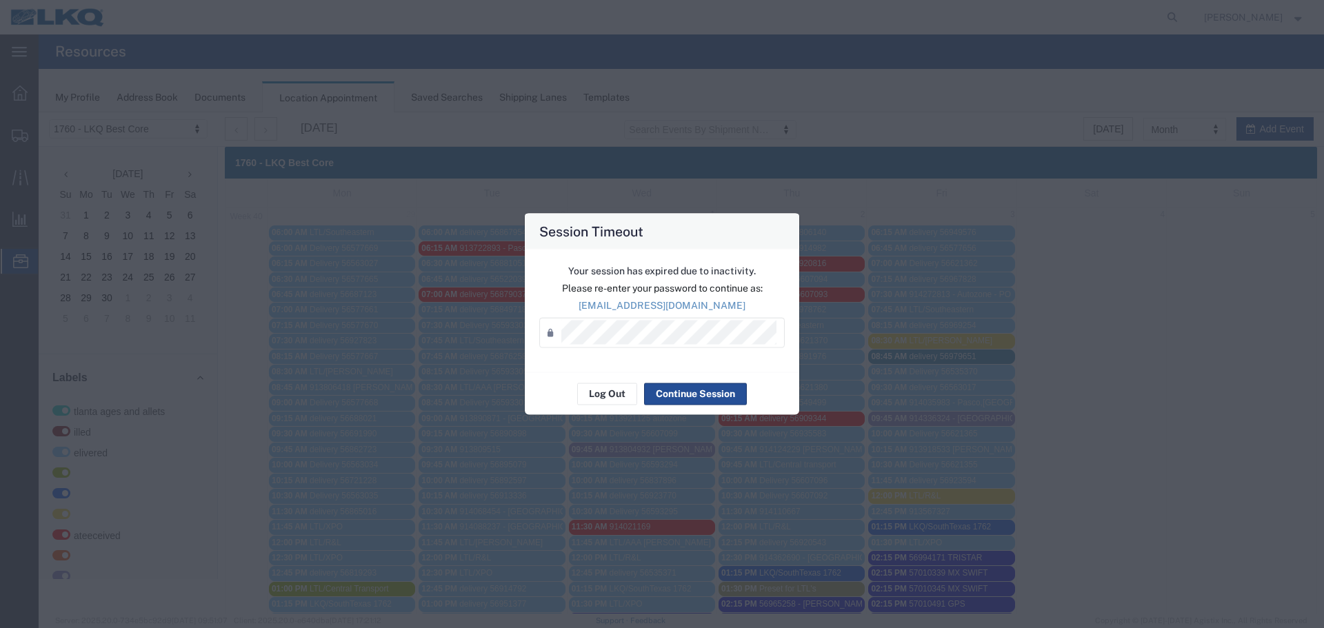
scroll to position [414, 0]
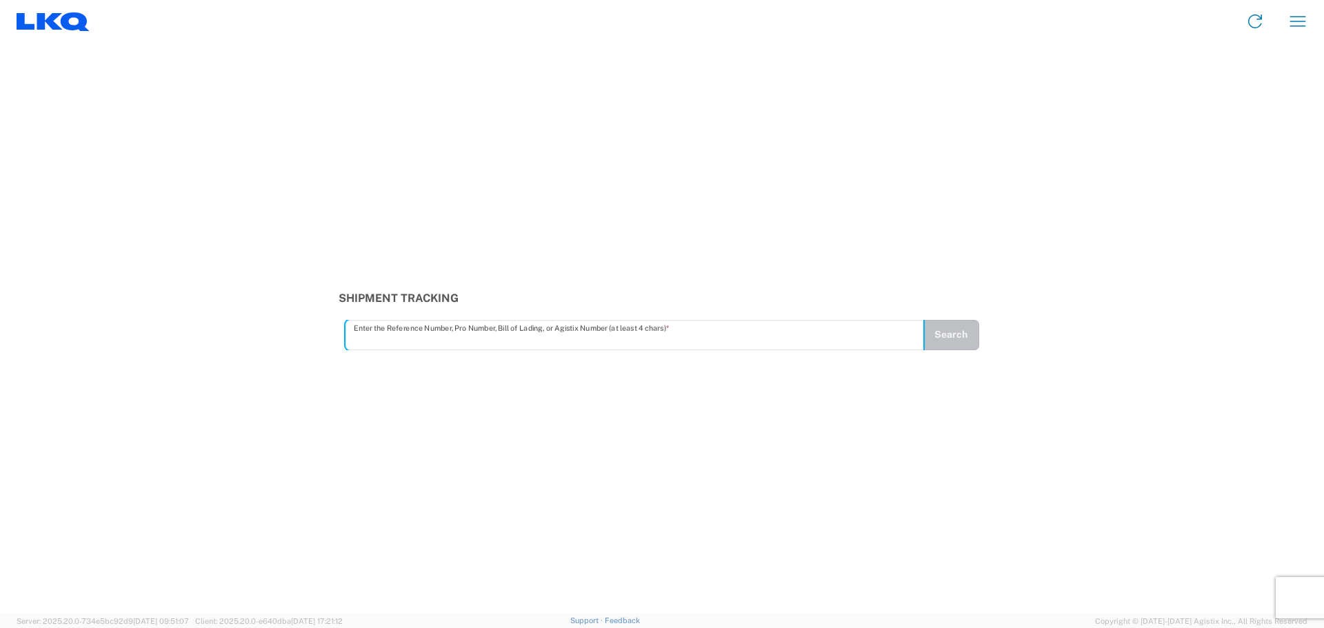
click at [538, 351] on div "Shipment Tracking Enter the Reference Number, Pro Number, Bill of Lading, or Ag…" at bounding box center [662, 328] width 1324 height 571
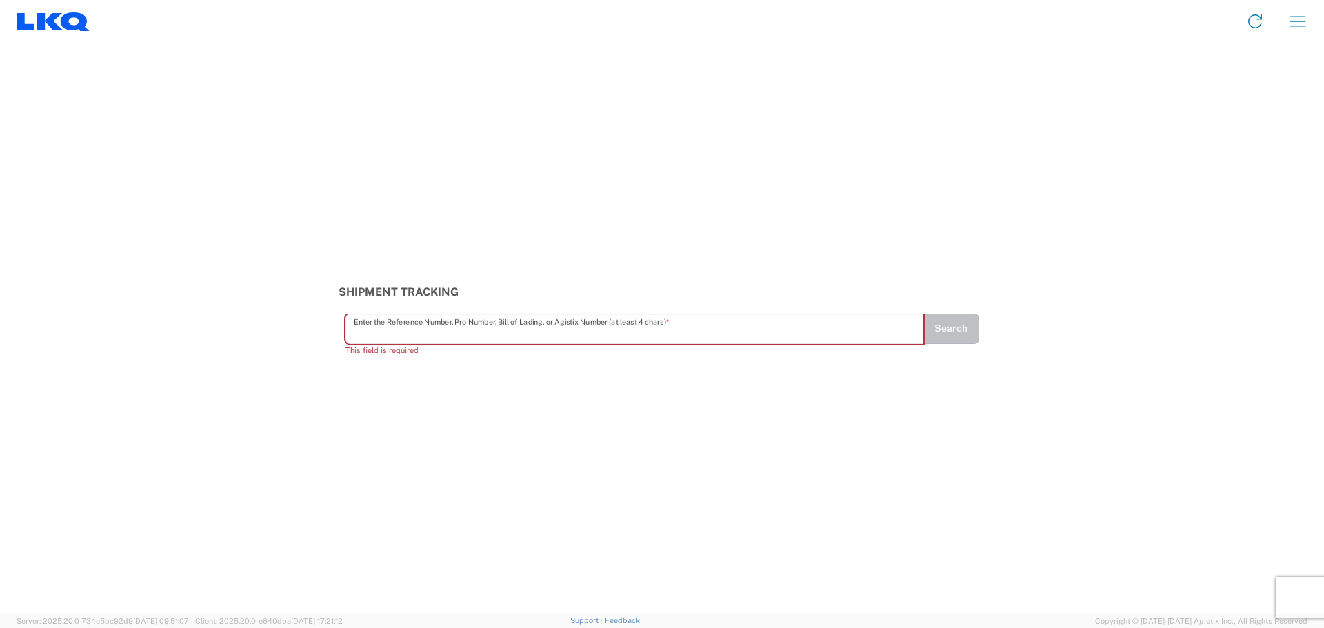
click at [567, 328] on input "text" at bounding box center [635, 328] width 562 height 24
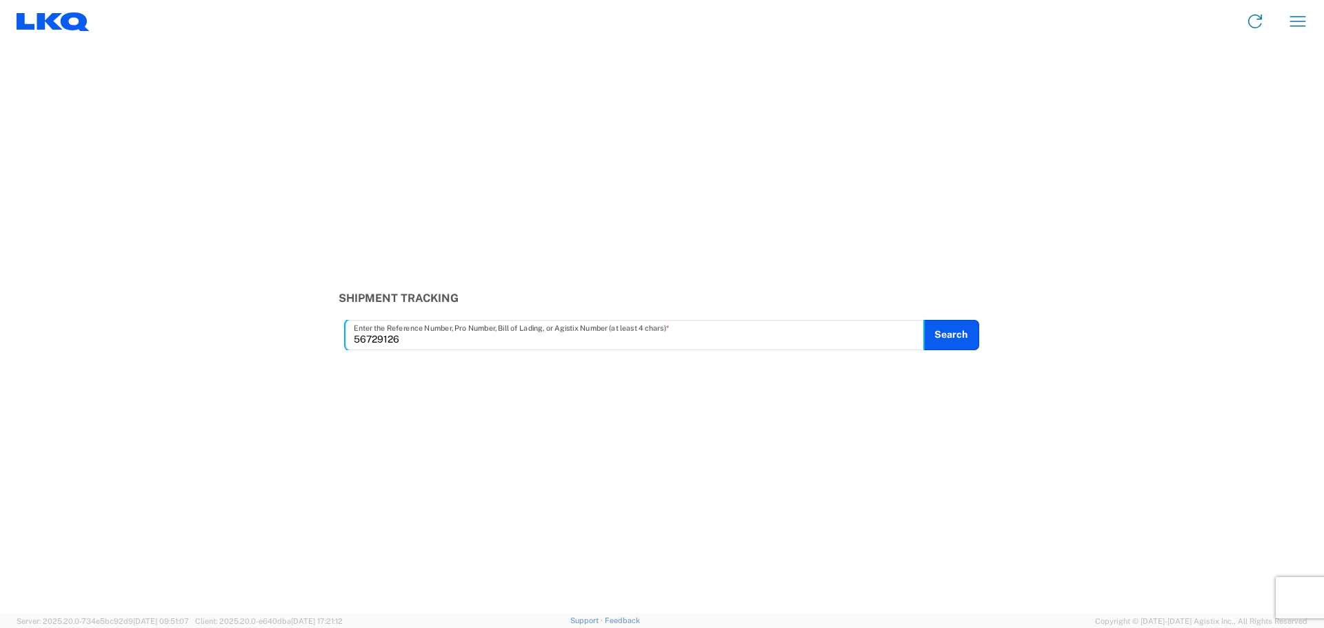
type input "56729126"
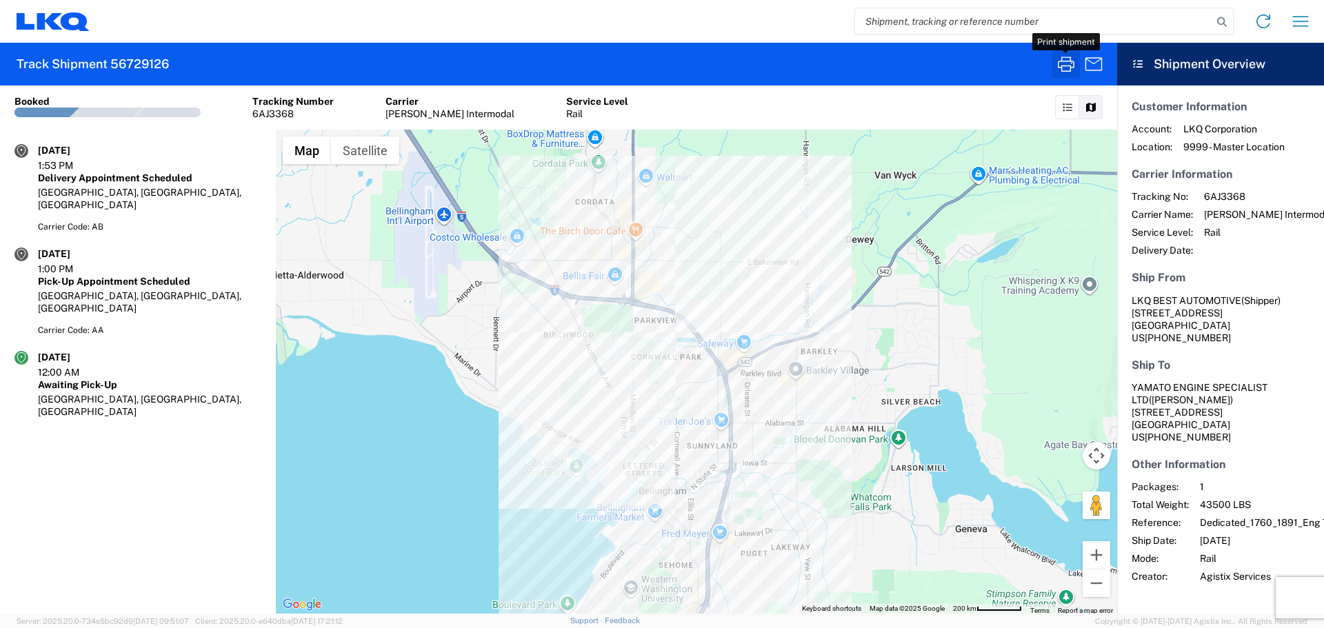
click at [1059, 54] on icon "button" at bounding box center [1066, 64] width 22 height 22
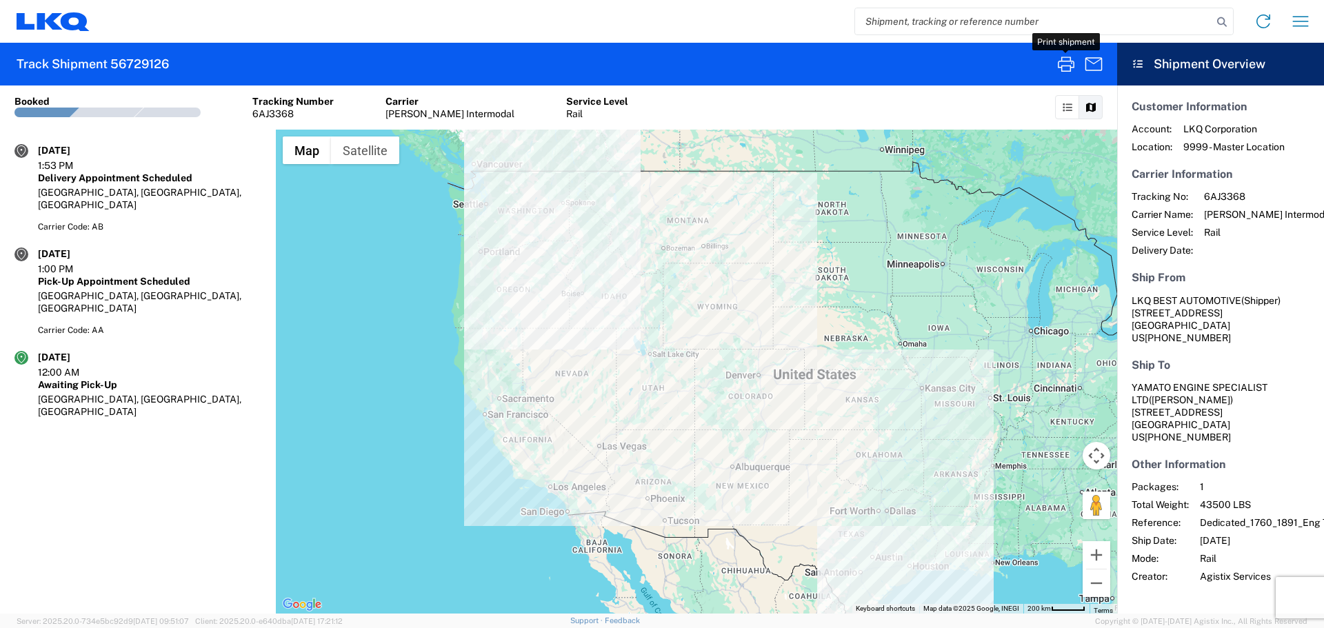
click at [959, 23] on input "search" at bounding box center [1033, 21] width 357 height 26
type input "57080974"
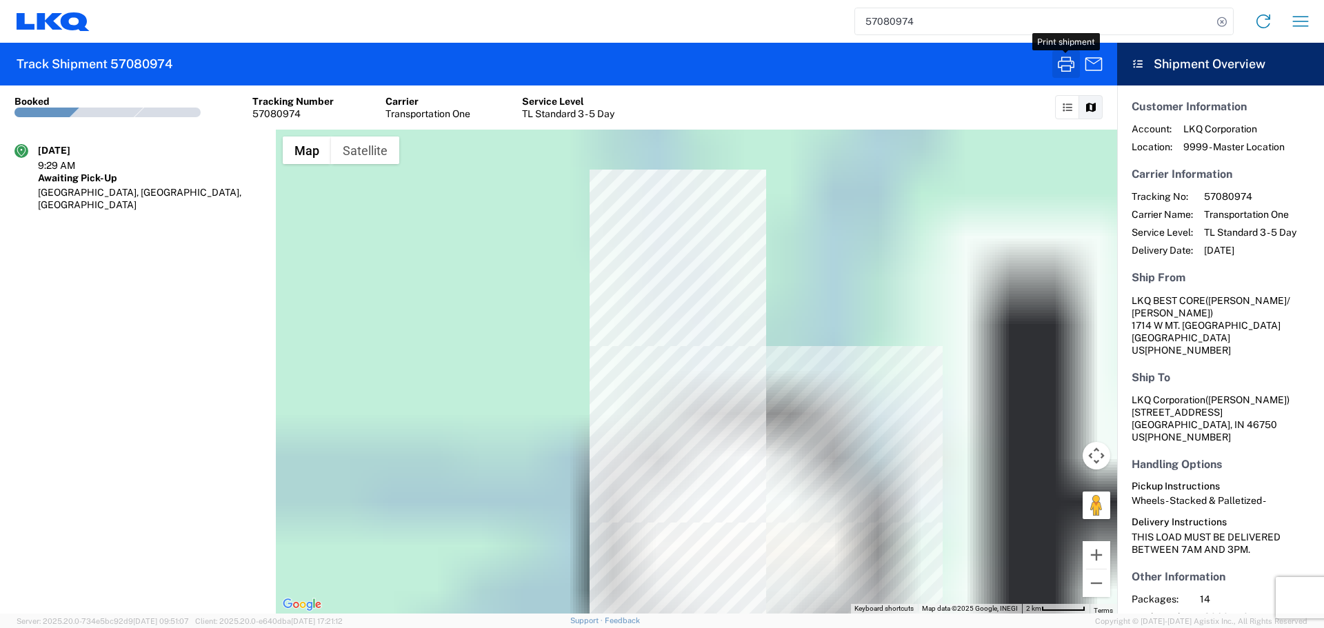
click at [1070, 70] on icon "button" at bounding box center [1065, 64] width 17 height 15
